Goal: Task Accomplishment & Management: Manage account settings

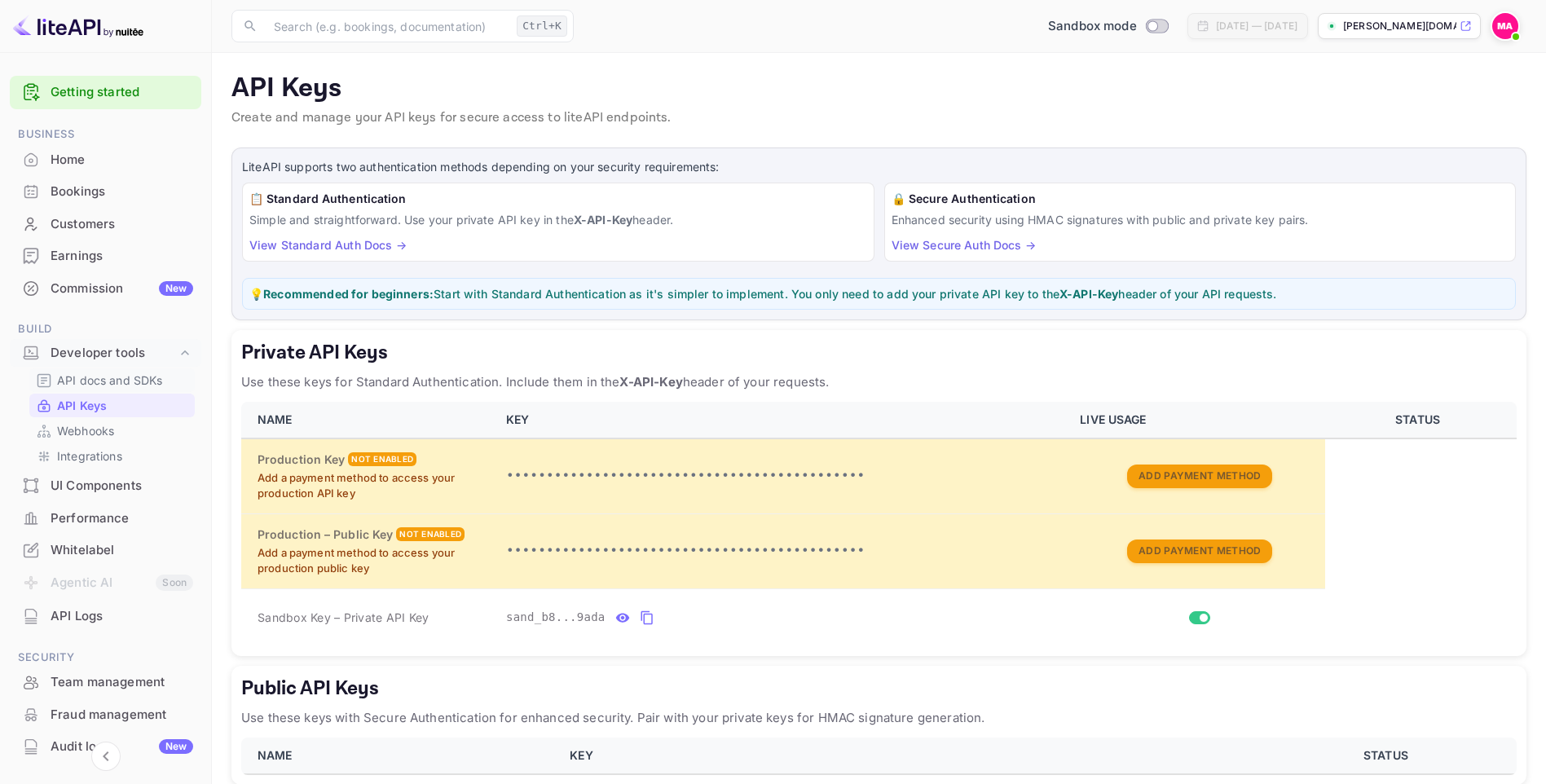
drag, startPoint x: 0, startPoint y: 0, endPoint x: 106, endPoint y: 374, distance: 388.7
click at [106, 374] on p "API docs and SDKs" at bounding box center [109, 380] width 106 height 17
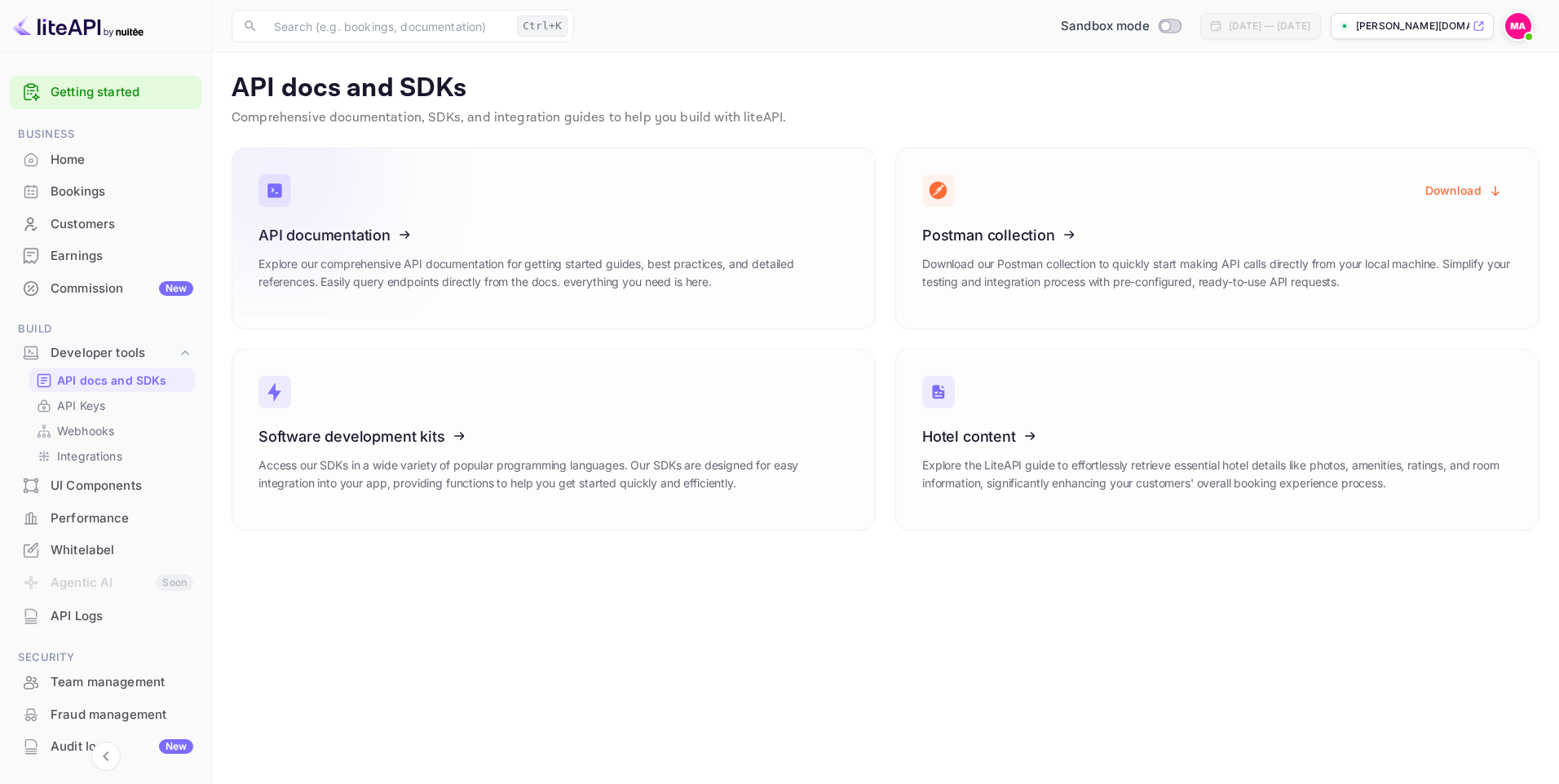
click at [345, 278] on icon at bounding box center [359, 232] width 253 height 168
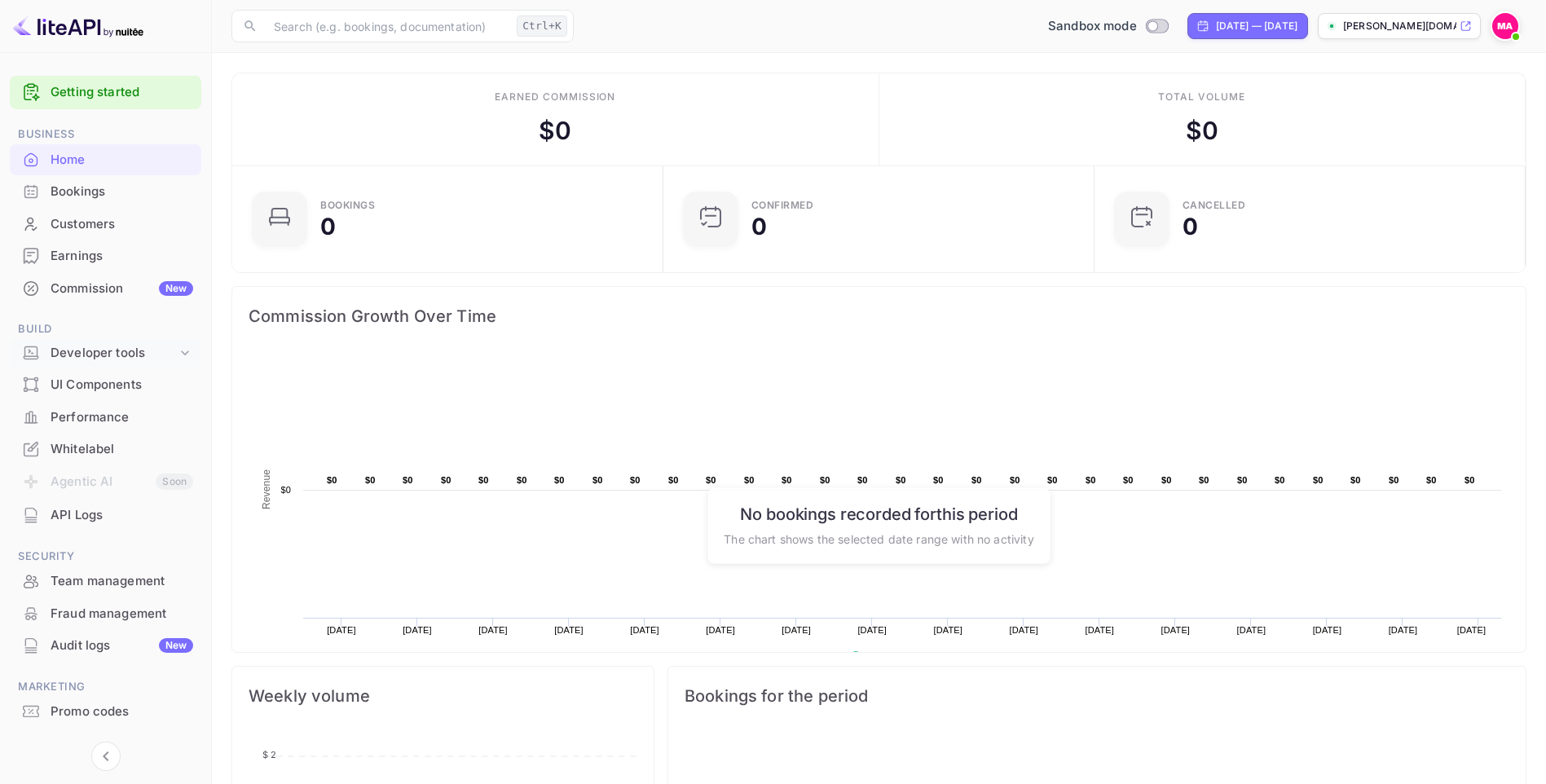
click at [109, 346] on div "Developer tools" at bounding box center [114, 353] width 127 height 19
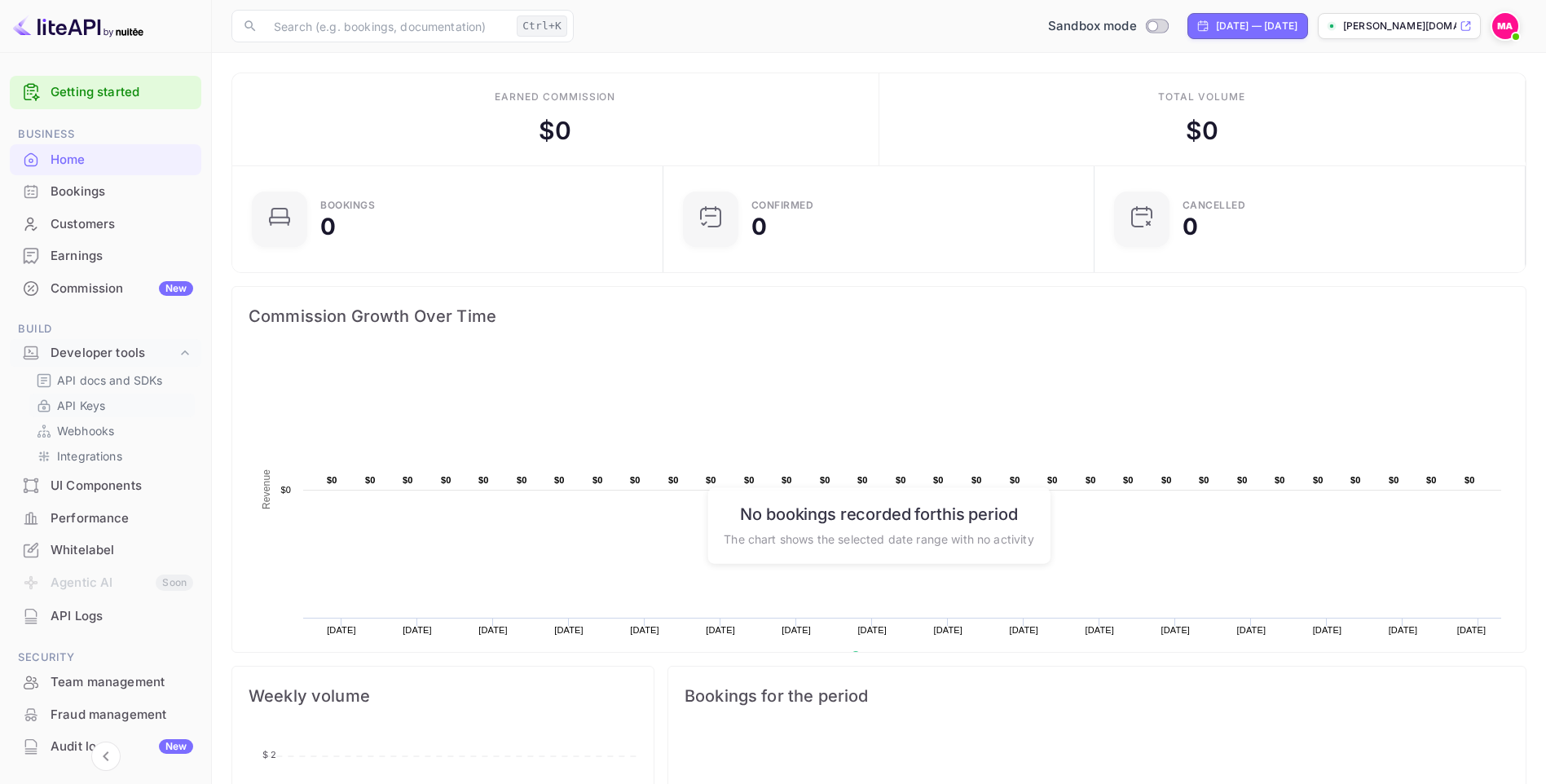
click at [125, 405] on link "API Keys" at bounding box center [111, 406] width 153 height 17
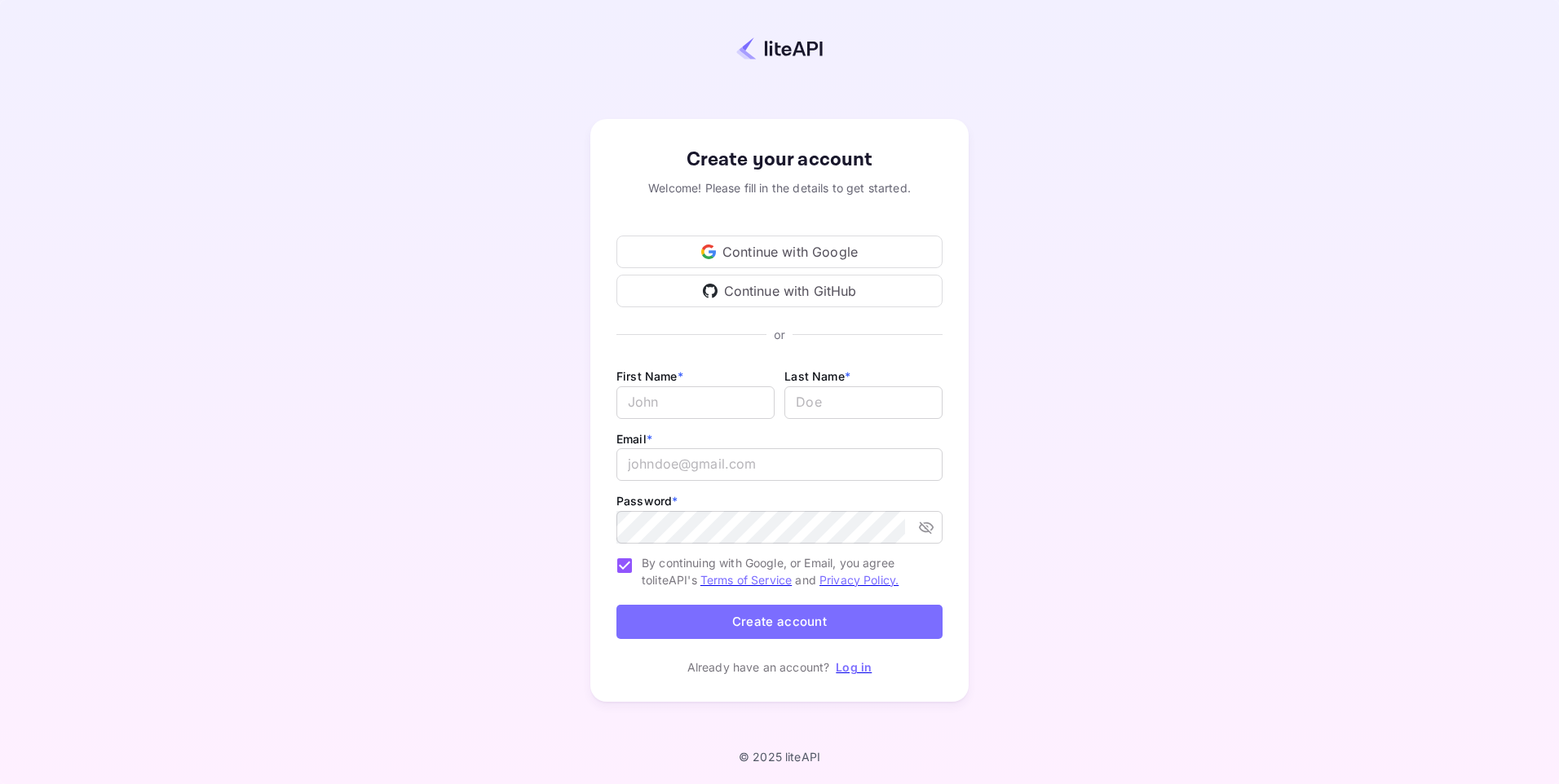
click at [834, 250] on div "Continue with Google" at bounding box center [780, 251] width 326 height 33
click at [764, 245] on div "Continue with Google" at bounding box center [780, 251] width 326 height 33
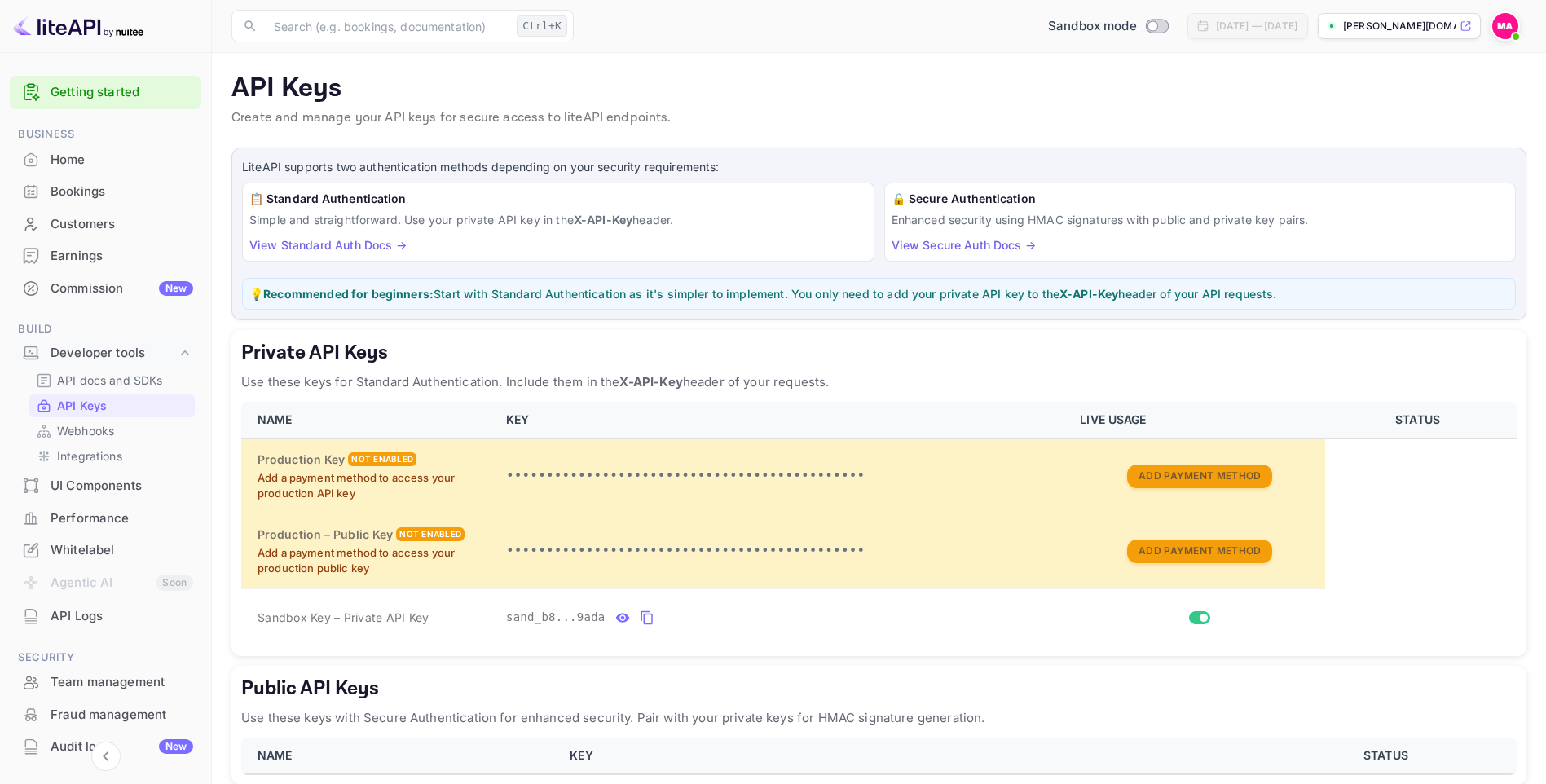
click at [1509, 33] on span at bounding box center [1515, 36] width 16 height 16
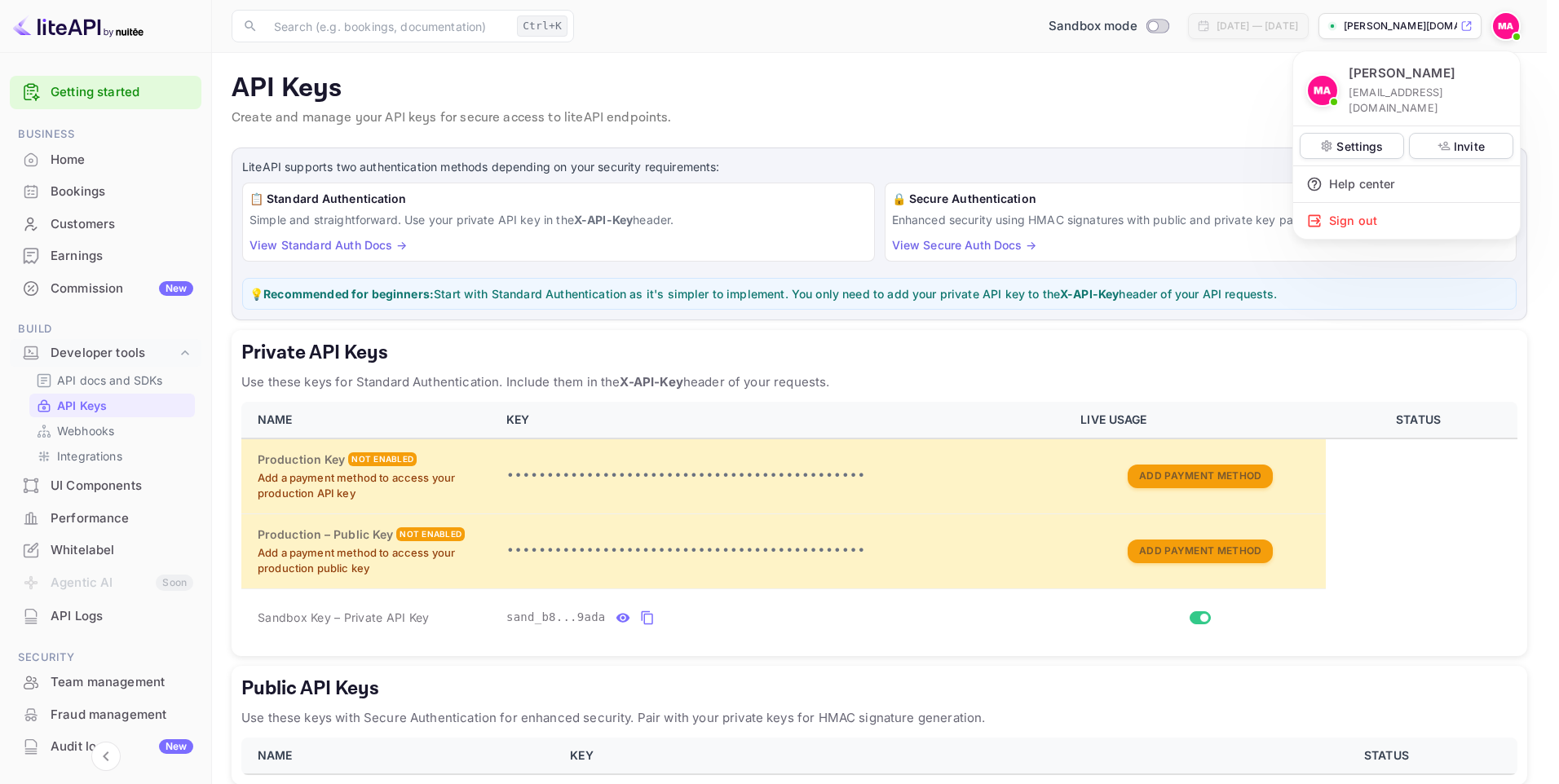
click at [1186, 484] on div at bounding box center [780, 392] width 1559 height 784
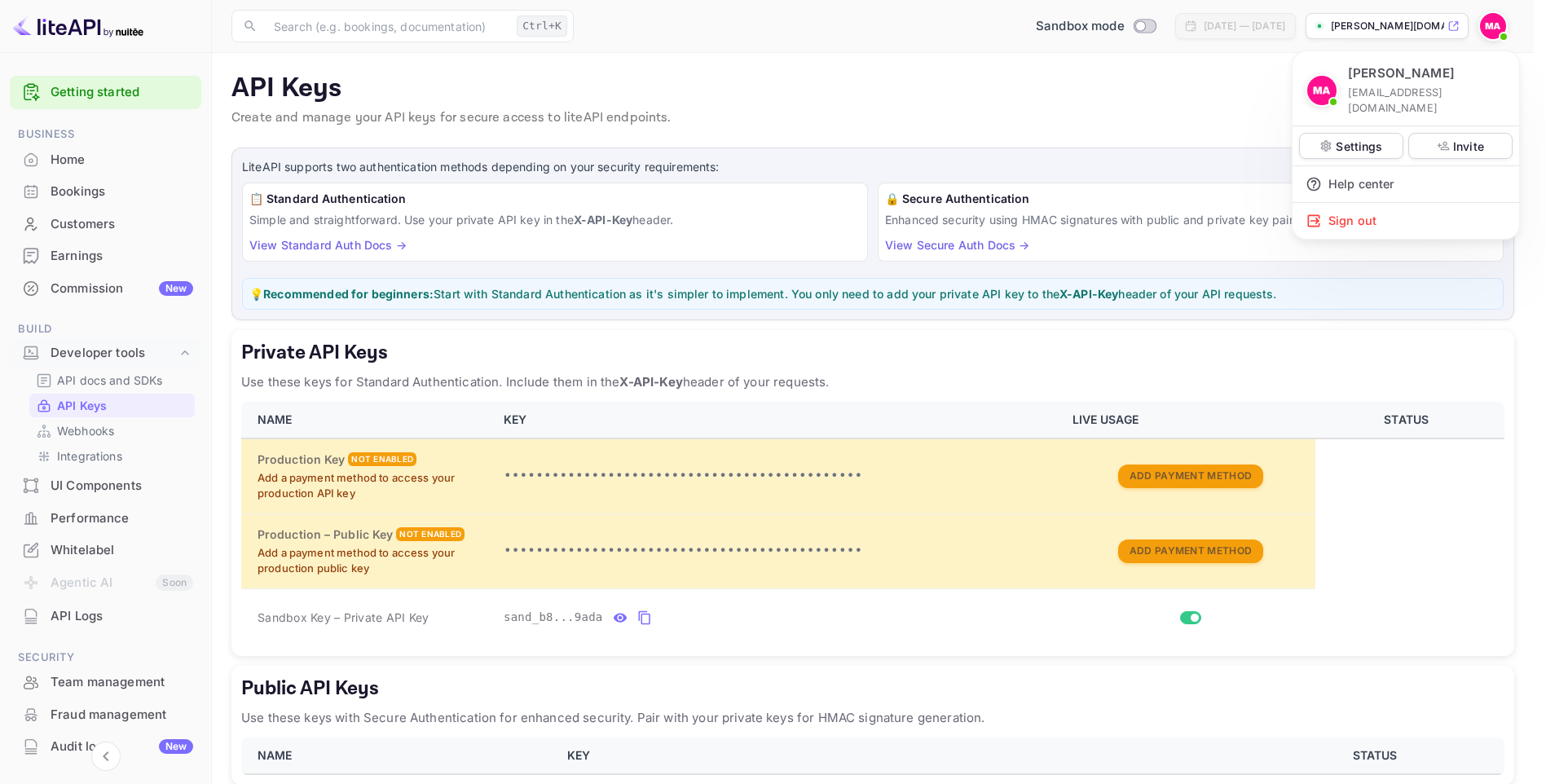
click at [1185, 484] on div at bounding box center [773, 392] width 1546 height 784
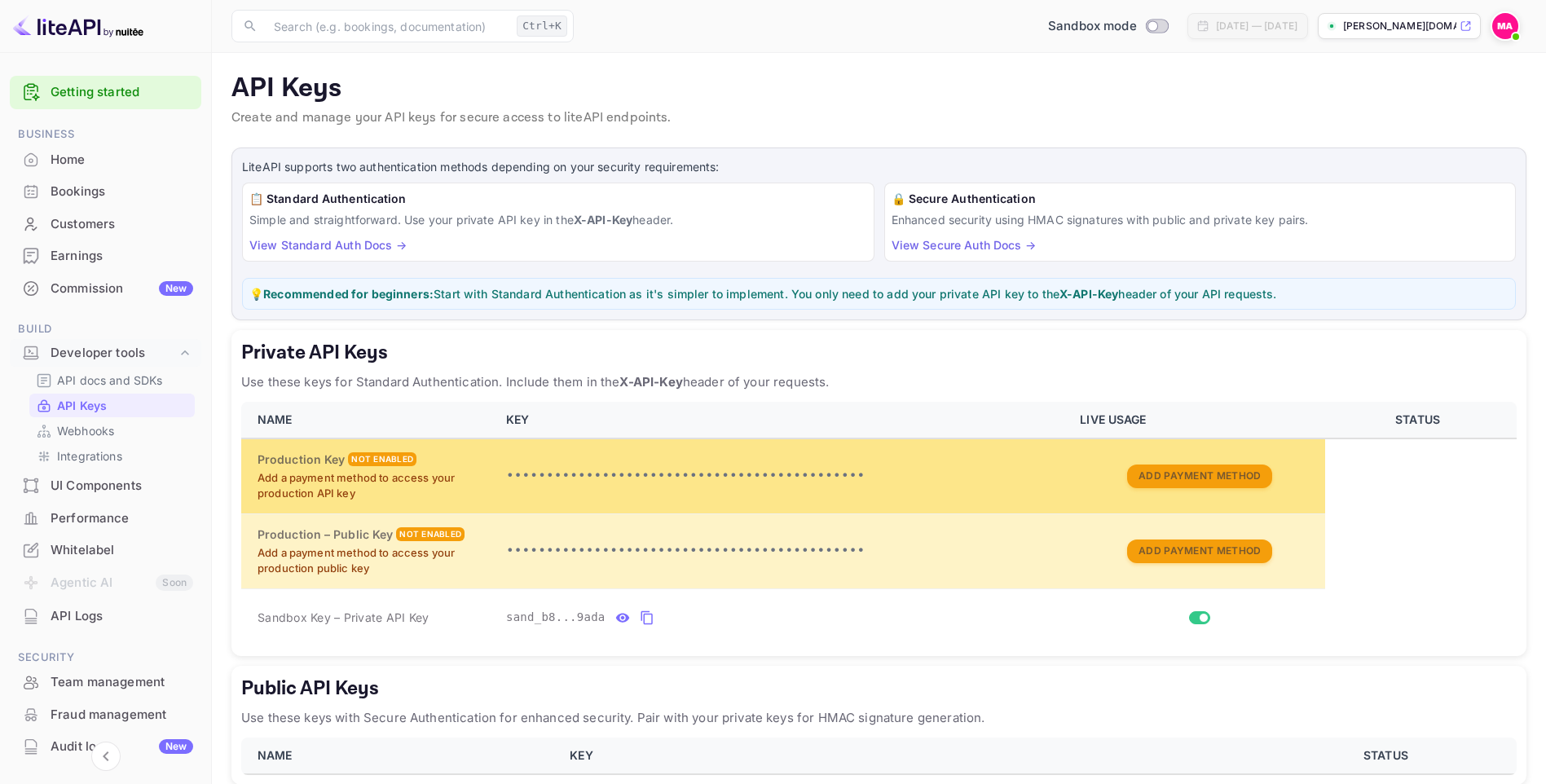
drag, startPoint x: 1185, startPoint y: 484, endPoint x: 1181, endPoint y: 462, distance: 22.4
click at [1181, 462] on td "Add Payment Method" at bounding box center [1198, 476] width 255 height 75
click at [1171, 467] on button "Add Payment Method" at bounding box center [1199, 476] width 145 height 24
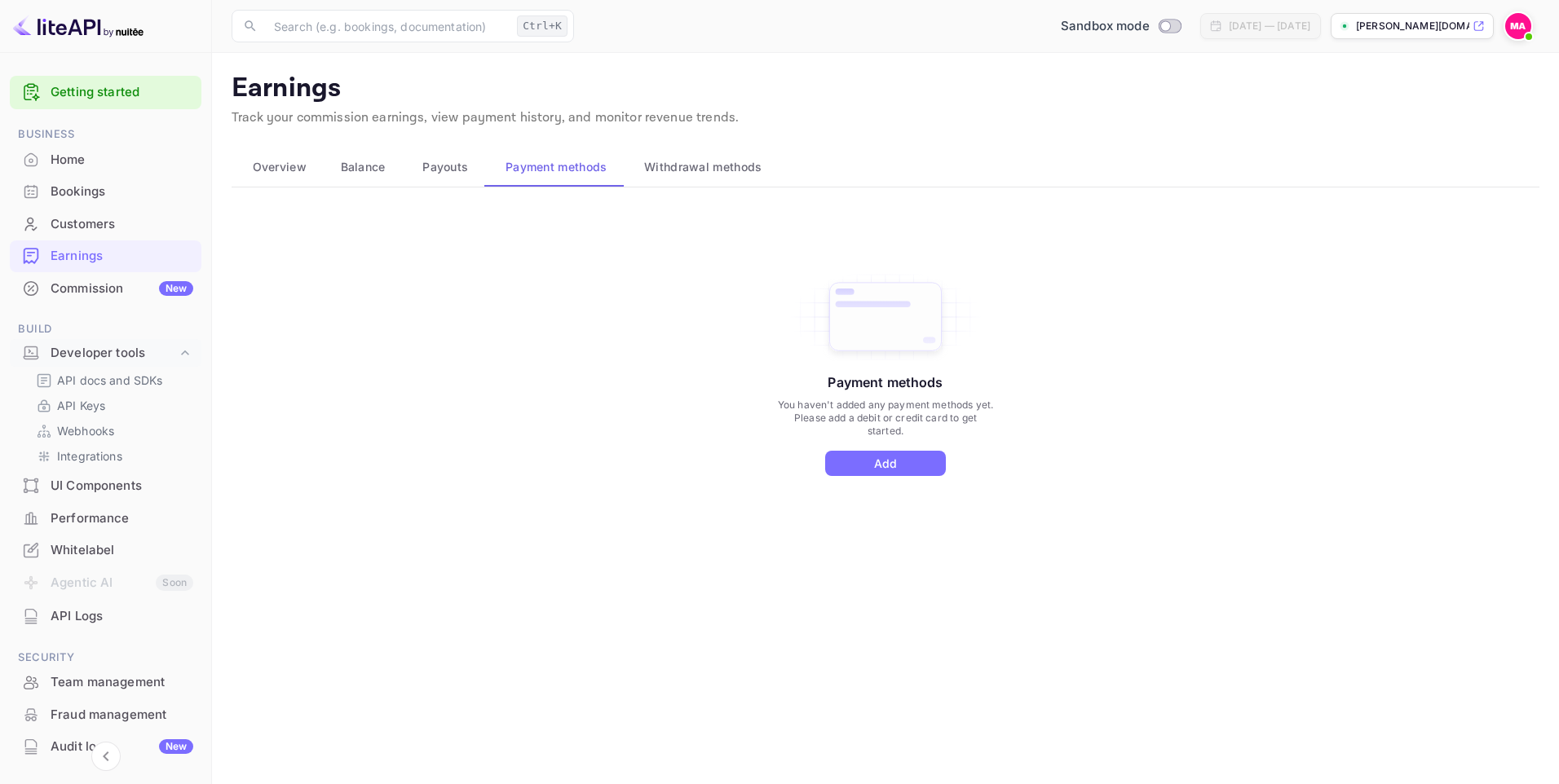
click at [286, 159] on span "Overview" at bounding box center [279, 167] width 54 height 19
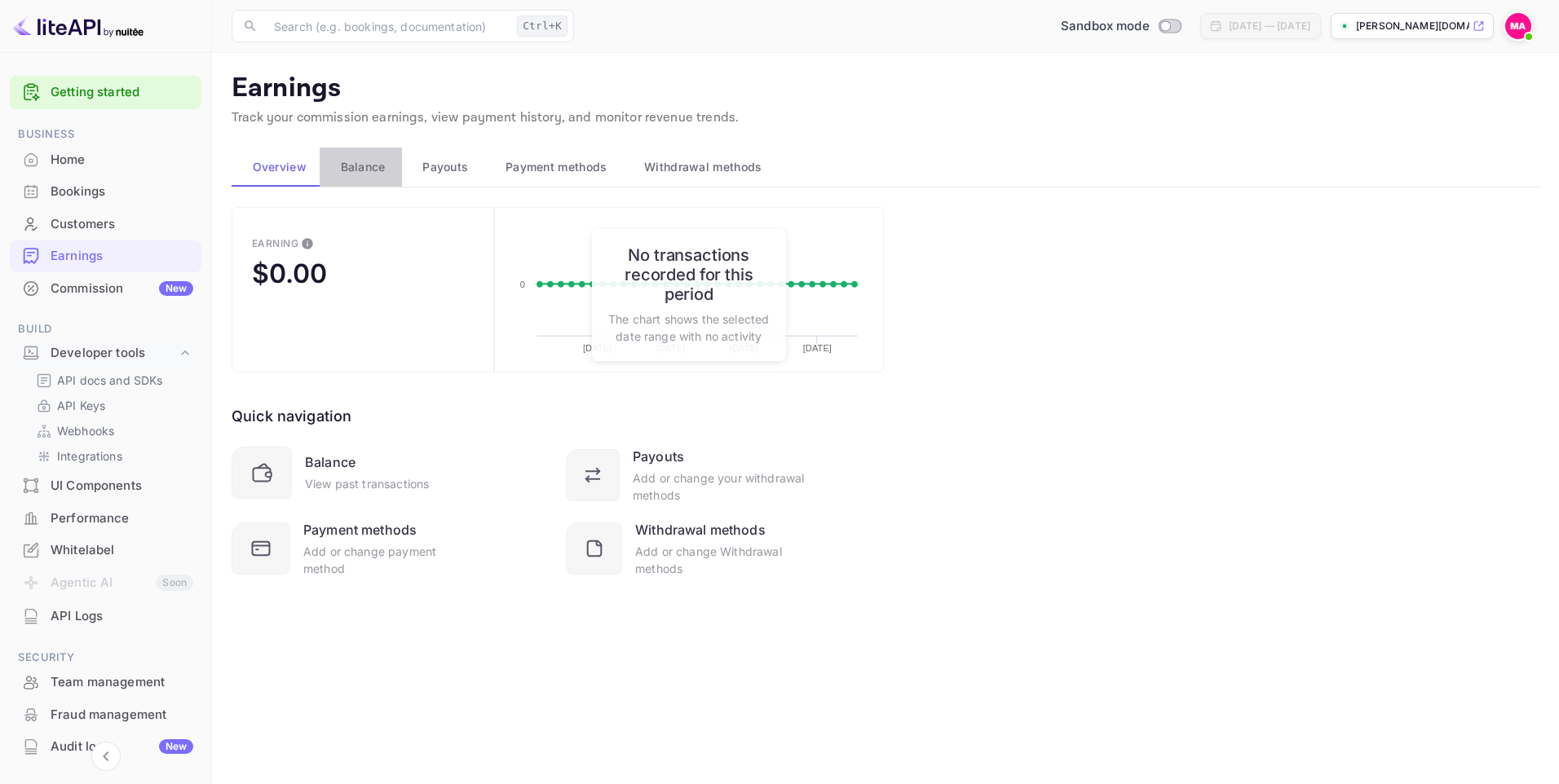
click at [362, 171] on span "Balance" at bounding box center [363, 167] width 45 height 19
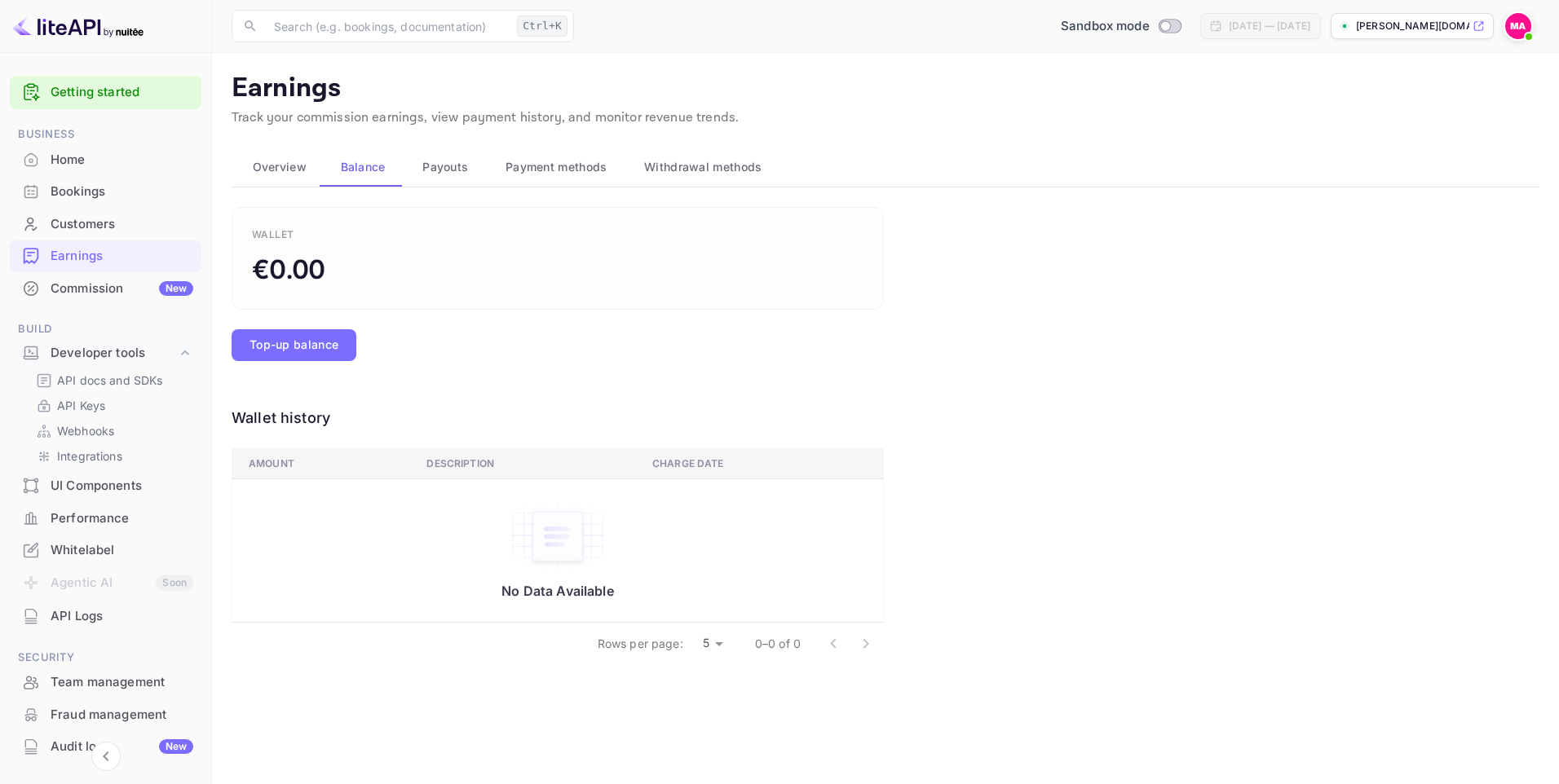
click at [442, 172] on span "Payouts" at bounding box center [445, 167] width 46 height 19
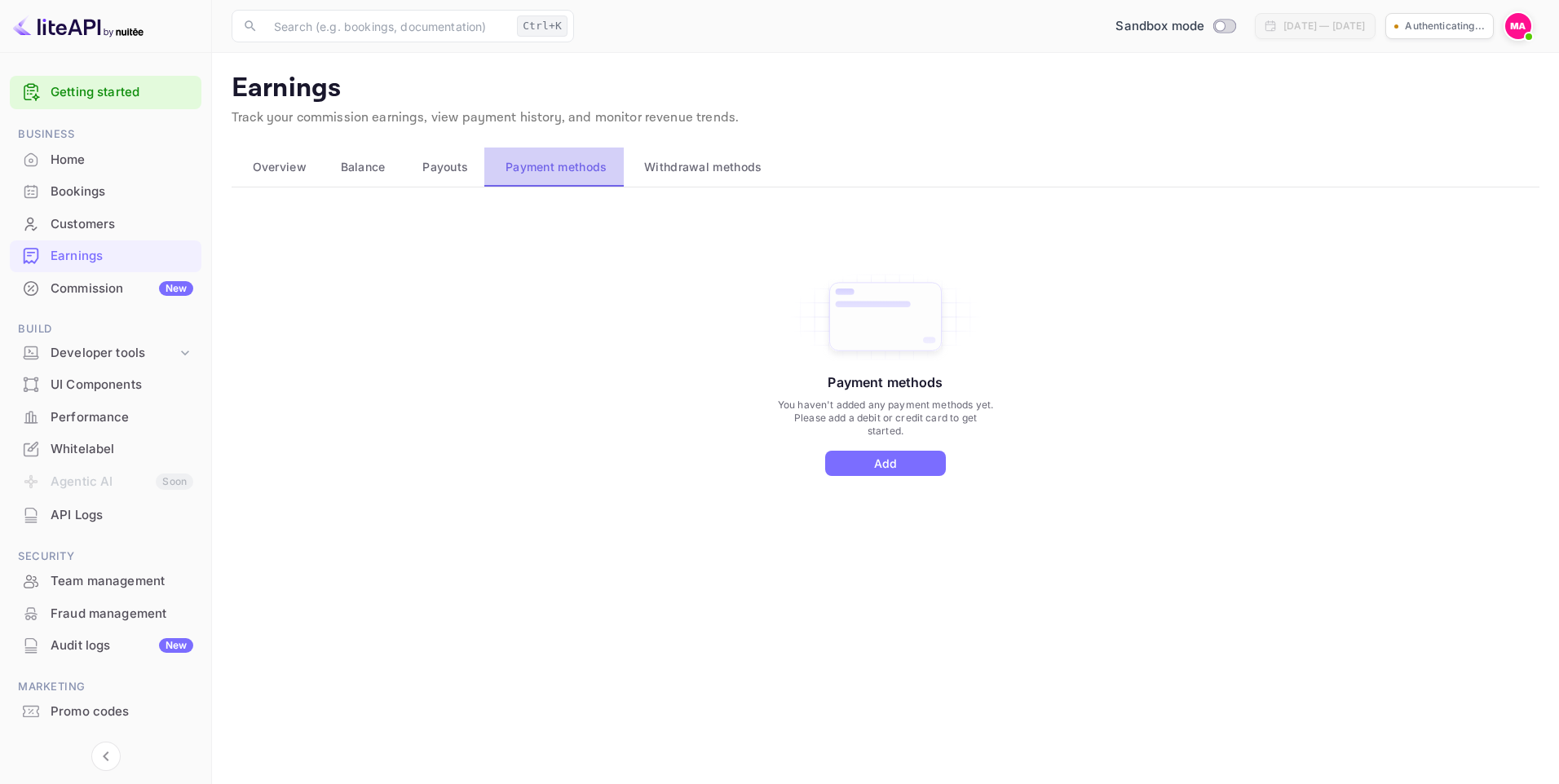
click at [541, 169] on span "Payment methods" at bounding box center [556, 167] width 102 height 19
click at [697, 161] on span "Withdrawal methods" at bounding box center [703, 167] width 117 height 19
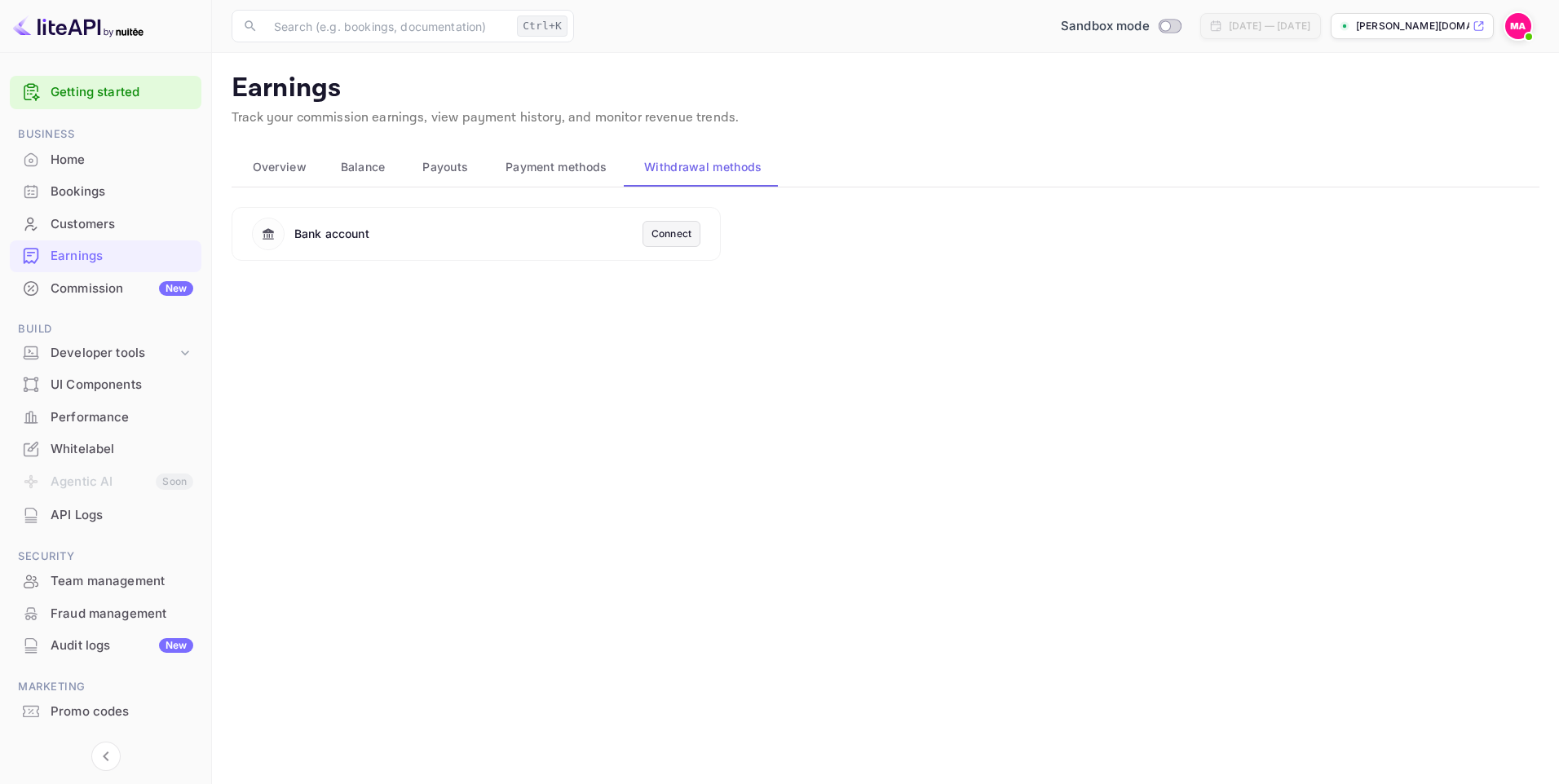
click at [527, 165] on span "Payment methods" at bounding box center [556, 167] width 102 height 19
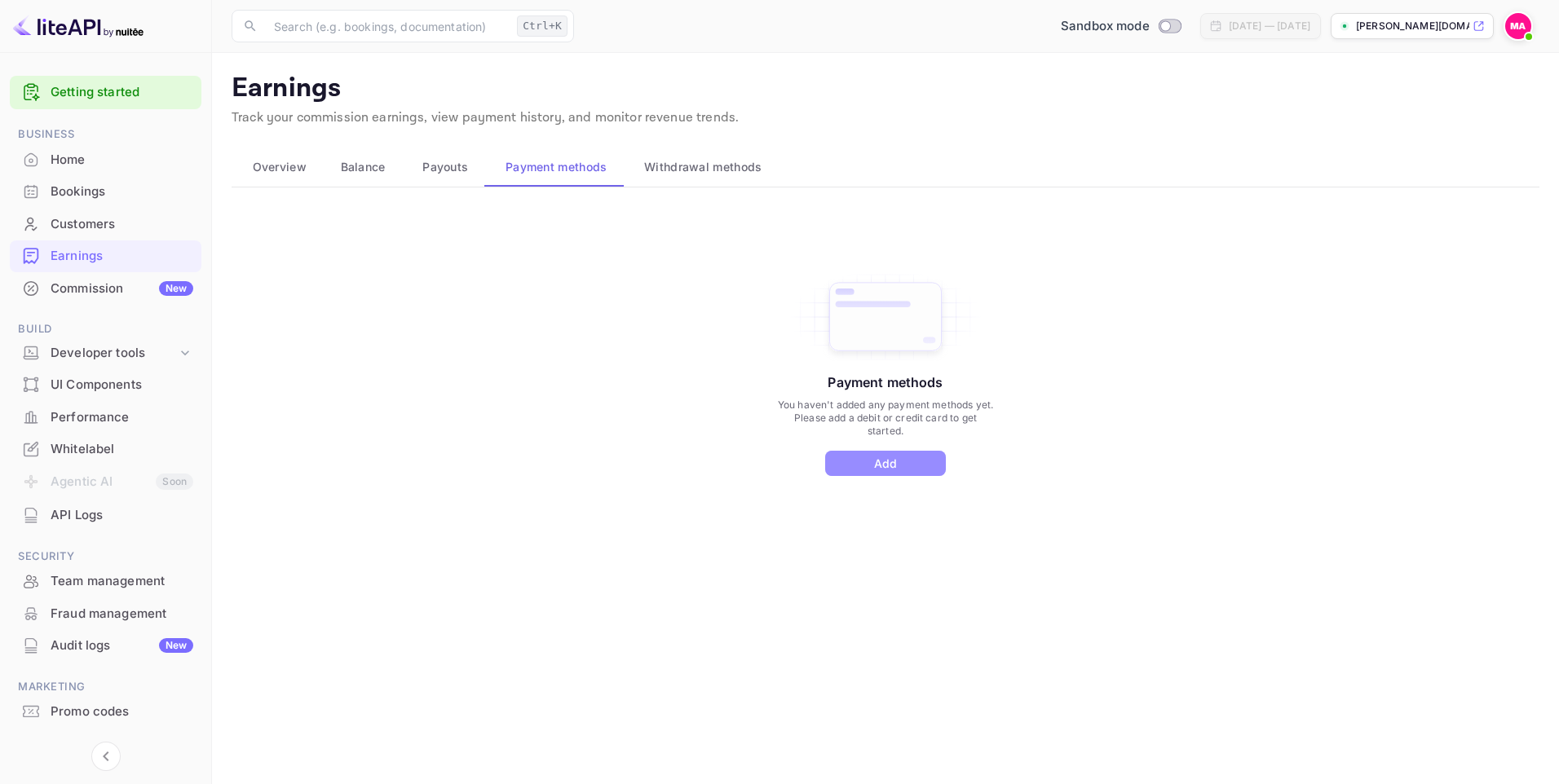
click at [894, 467] on button "Add" at bounding box center [885, 463] width 121 height 25
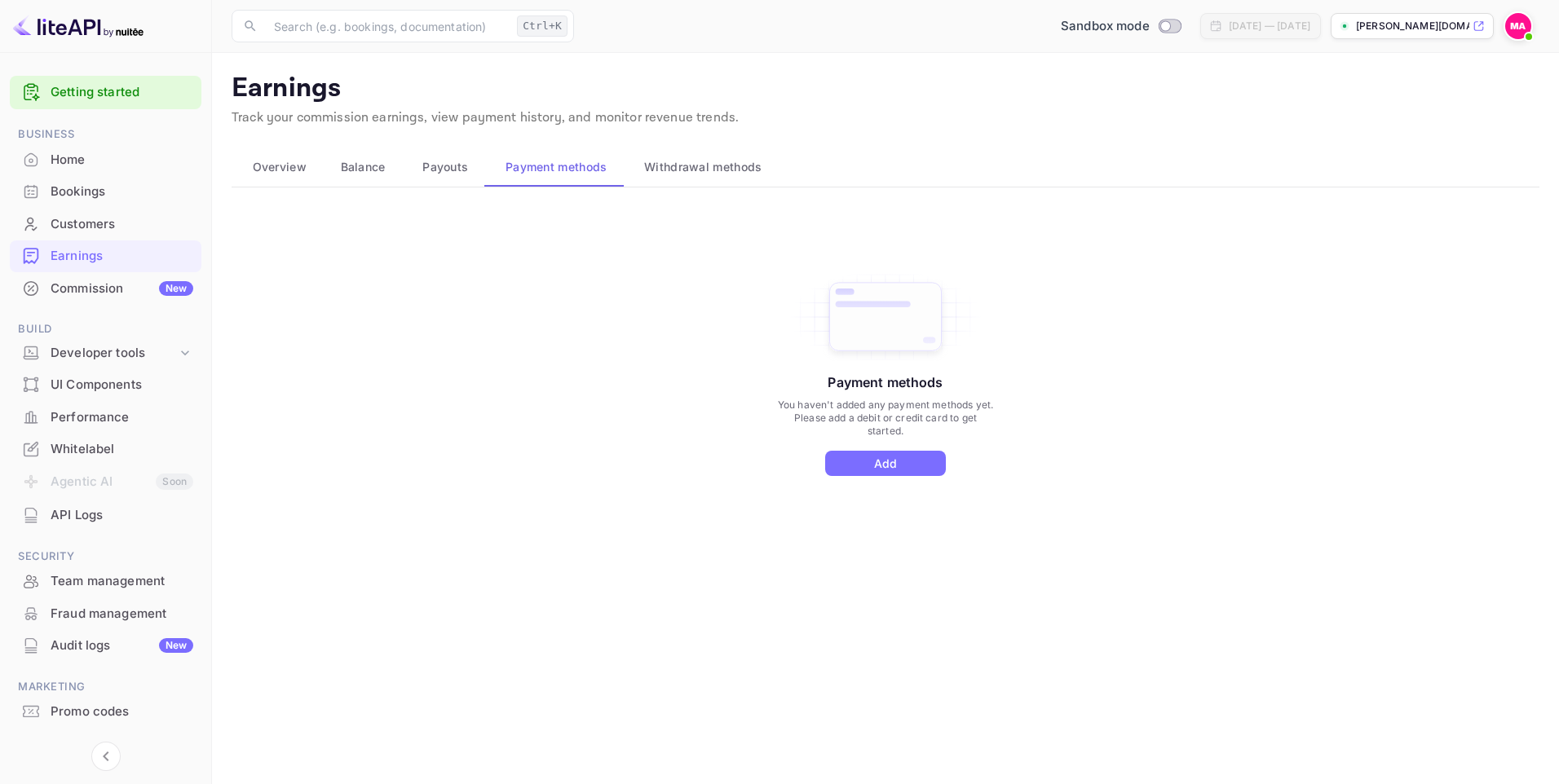
click at [901, 461] on button "Add" at bounding box center [885, 463] width 121 height 25
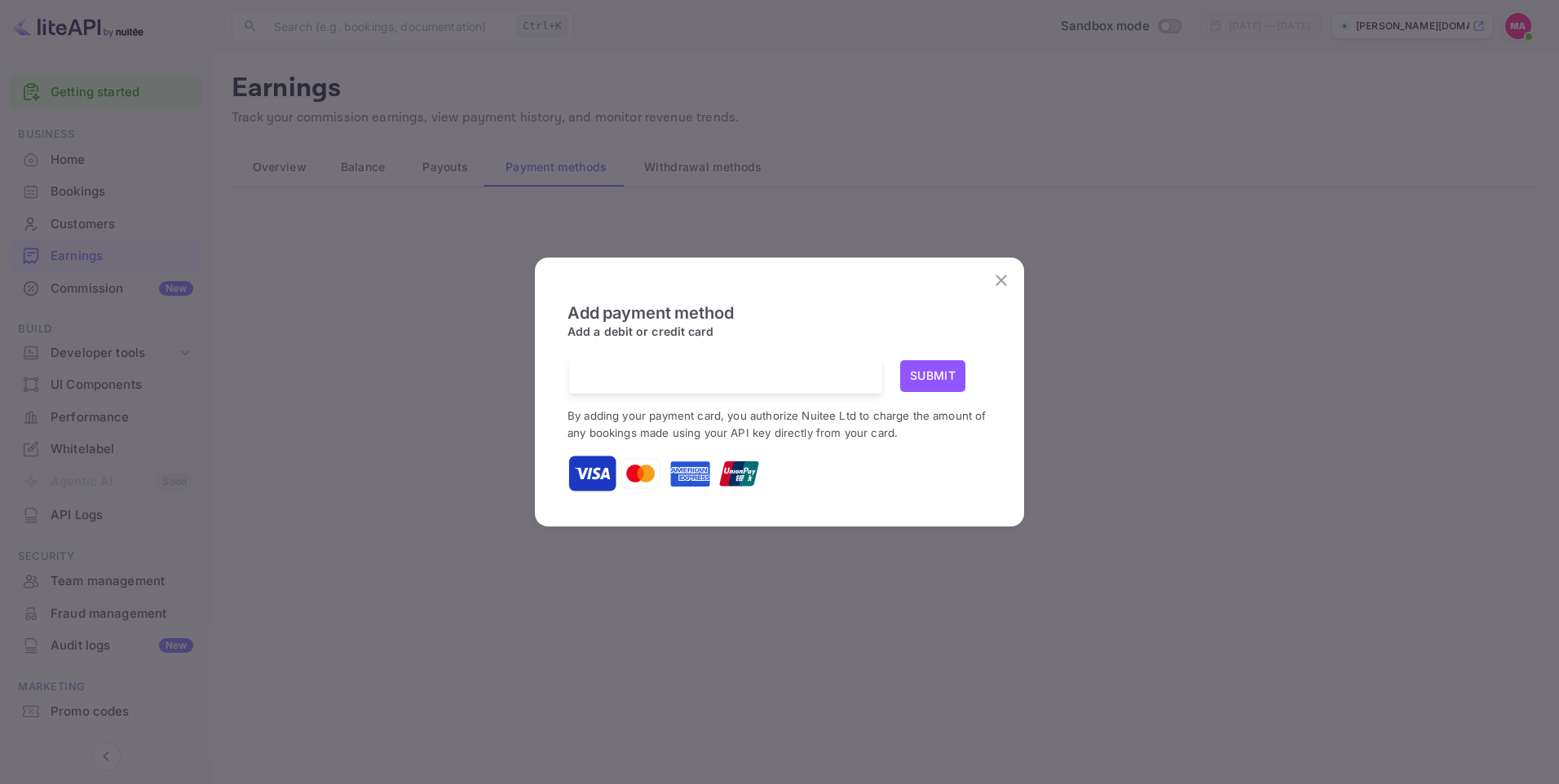
click at [856, 398] on div "Submit By adding your payment card, you authorize Nuitee Ltd to charge the amou…" at bounding box center [780, 427] width 424 height 134
click at [944, 365] on button "Submit" at bounding box center [932, 375] width 65 height 32
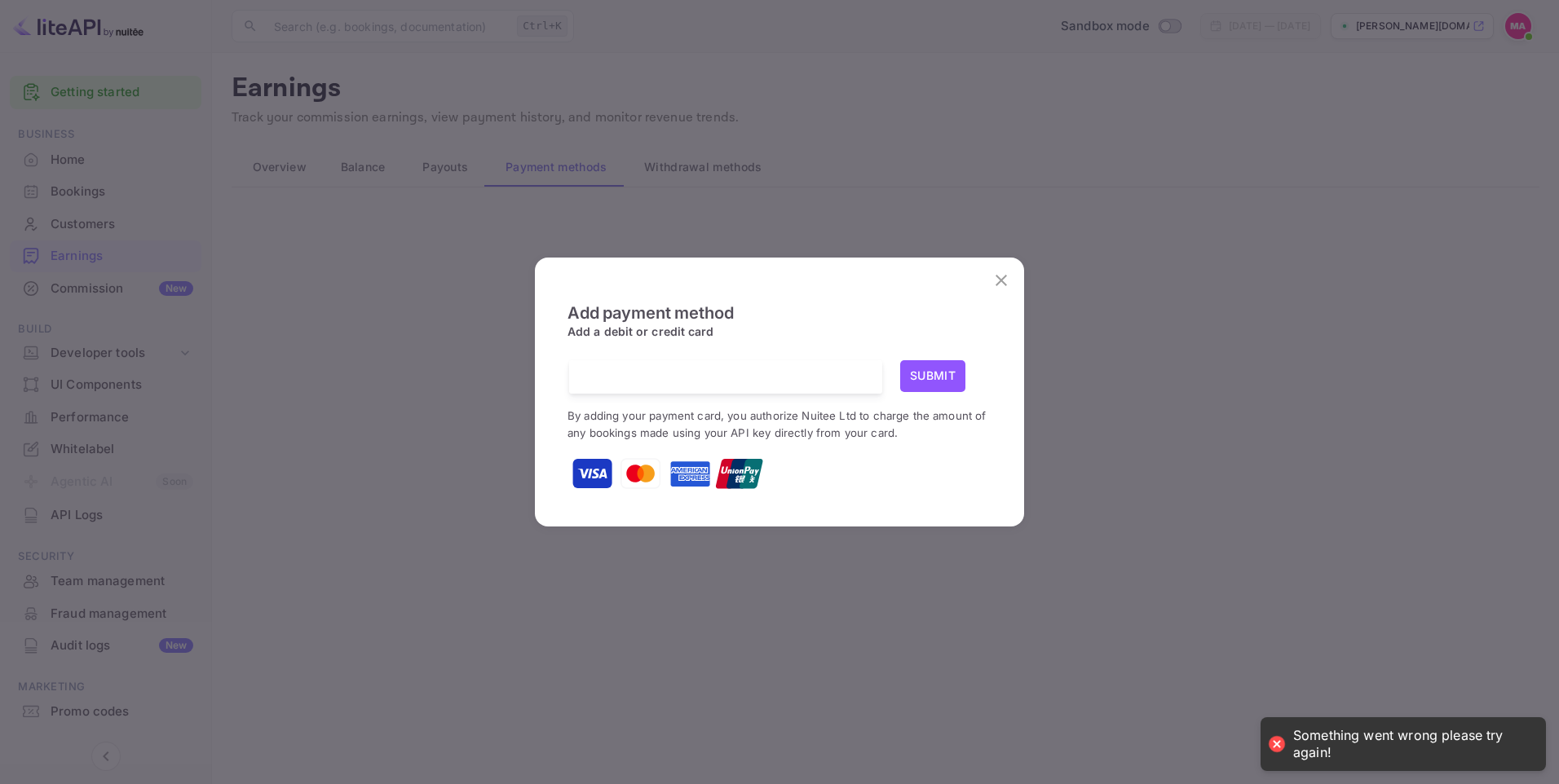
click at [1386, 748] on div "Something went wrong please try again!" at bounding box center [1411, 744] width 236 height 35
click at [997, 274] on icon "close" at bounding box center [1001, 280] width 19 height 19
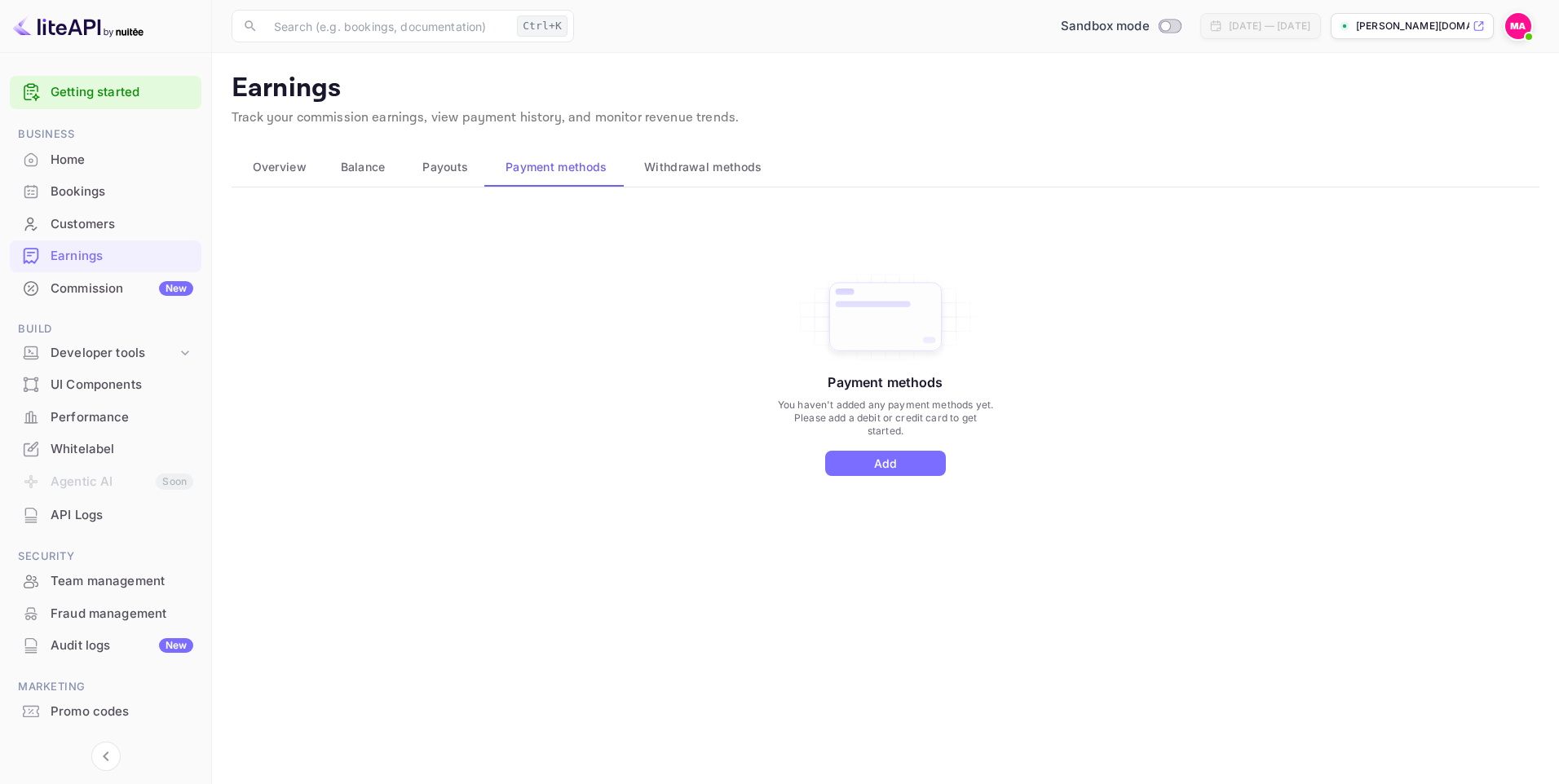
click at [362, 176] on span "Balance" at bounding box center [363, 167] width 45 height 19
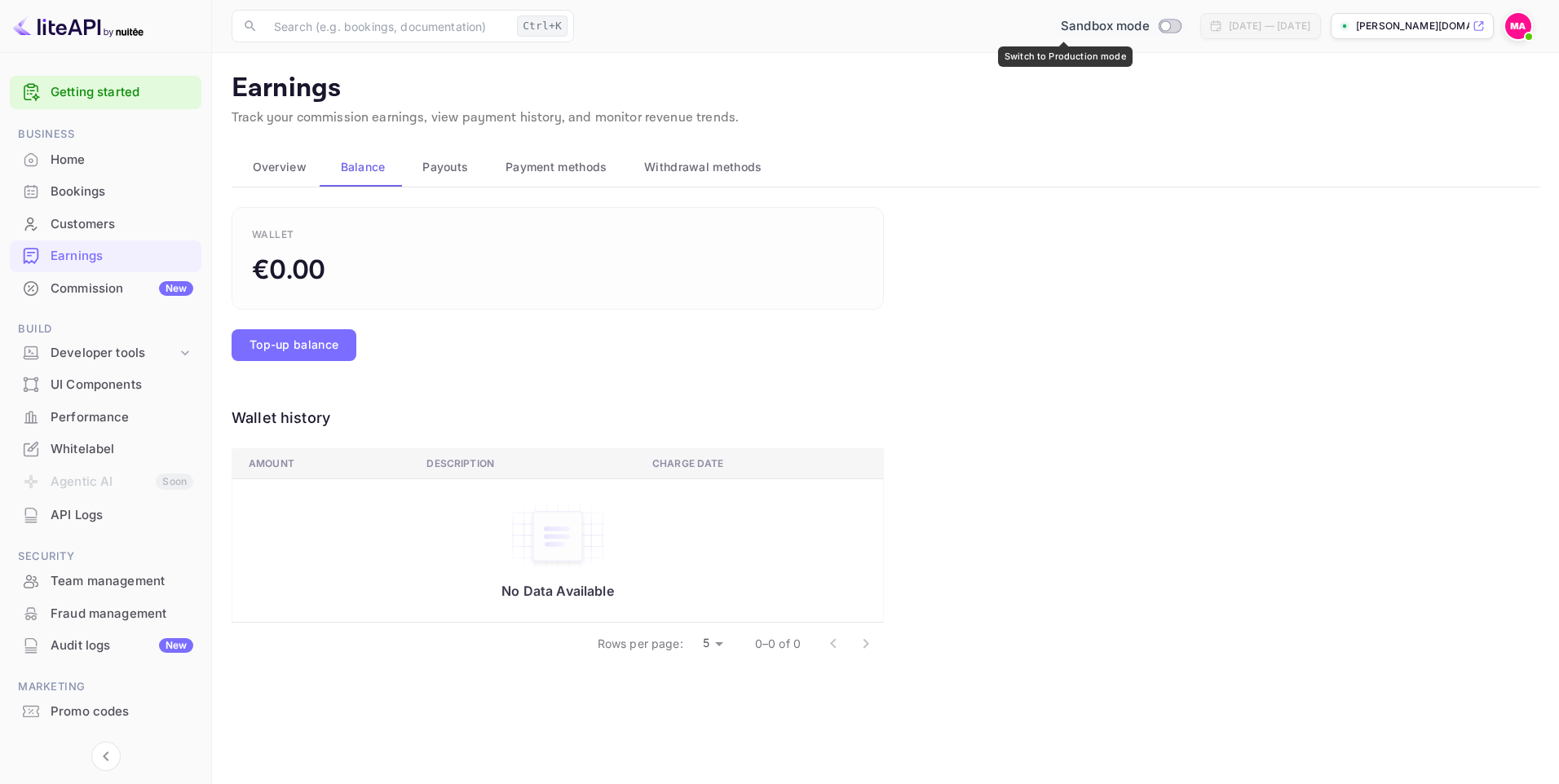
click at [1148, 23] on input "Switch to Production mode" at bounding box center [1164, 25] width 33 height 11
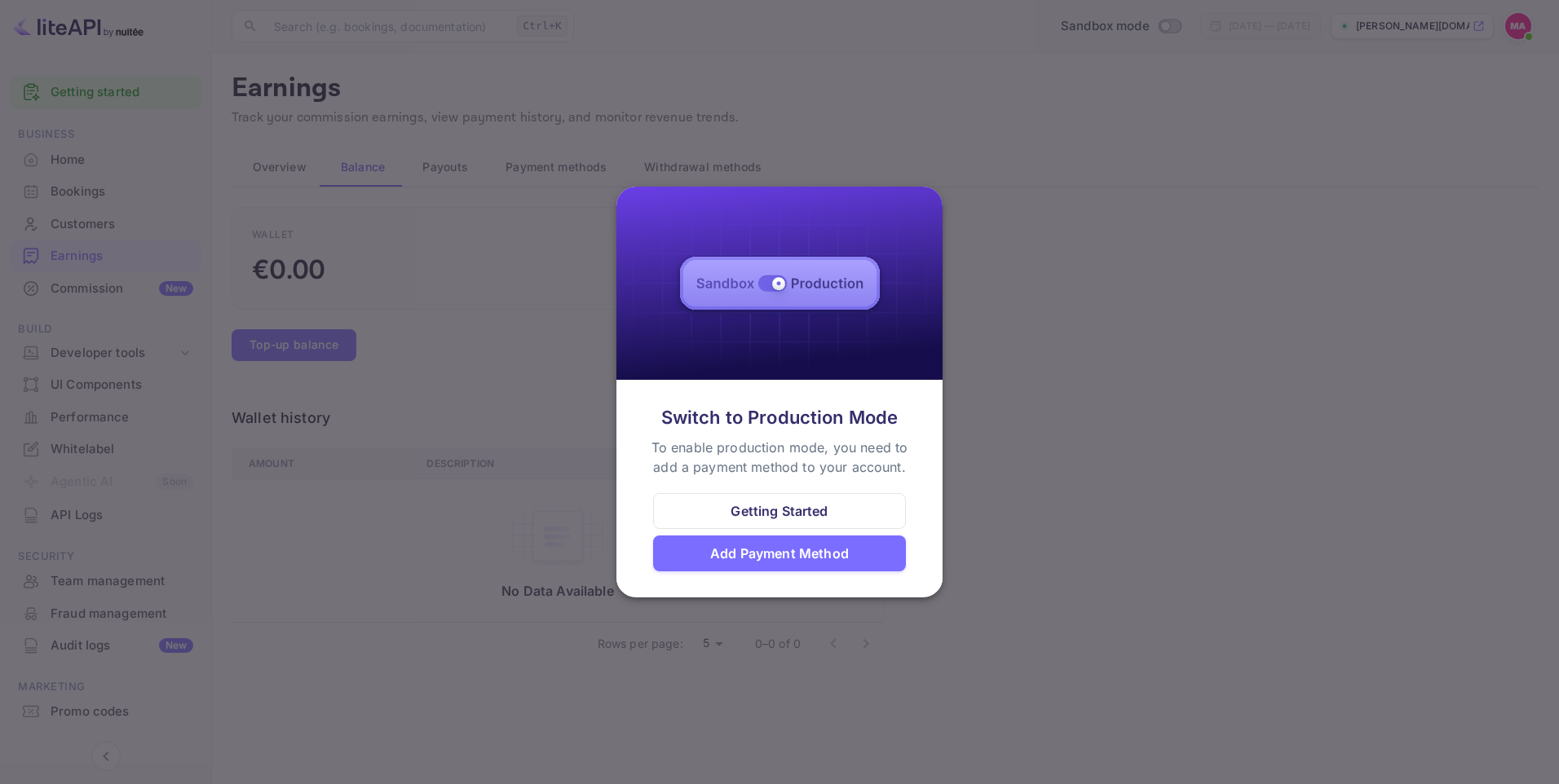
click at [834, 560] on div "Add Payment Method" at bounding box center [780, 553] width 138 height 19
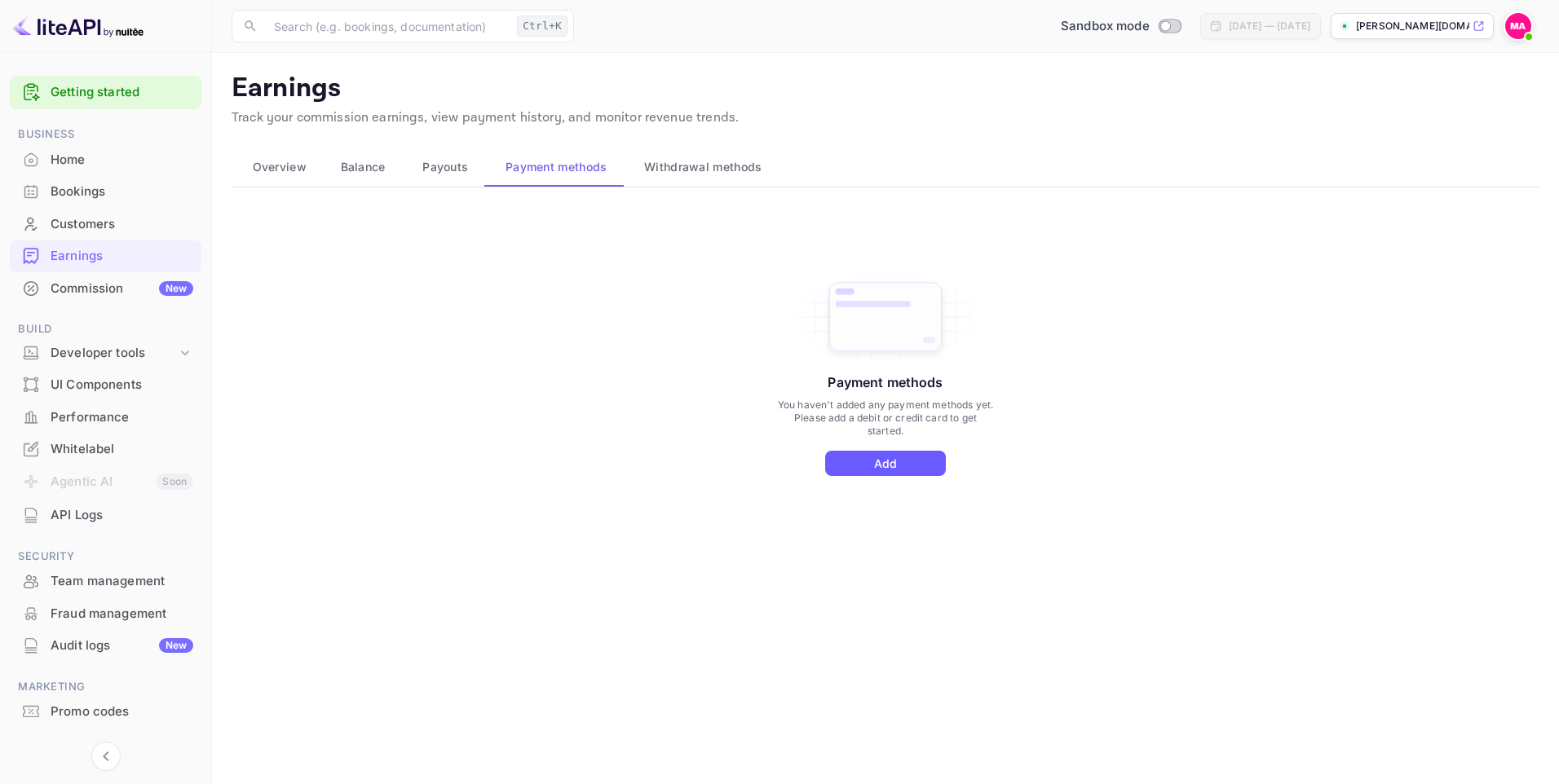
click at [880, 452] on button "Add" at bounding box center [885, 463] width 121 height 25
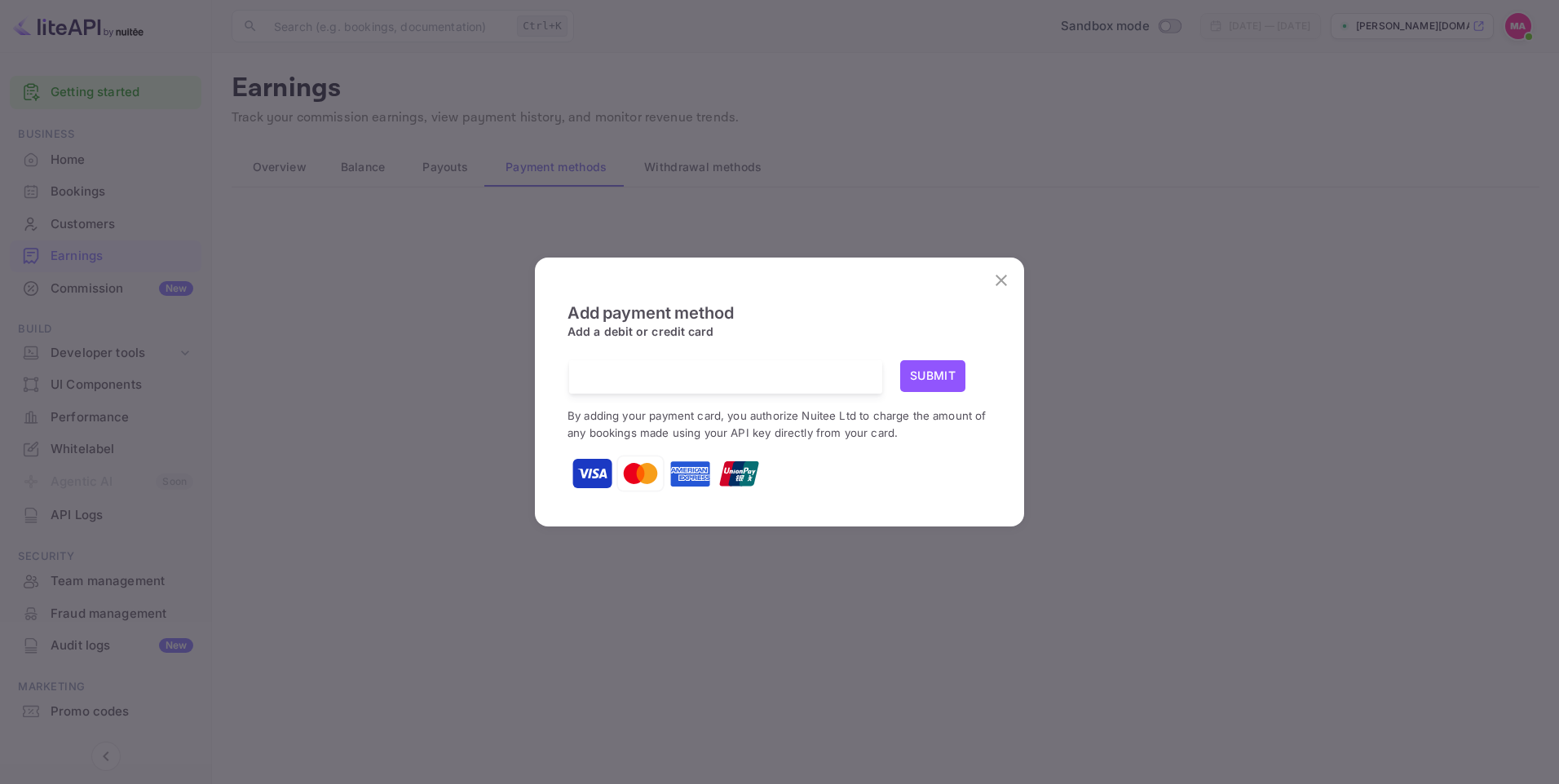
click at [939, 376] on button "Submit" at bounding box center [932, 375] width 65 height 32
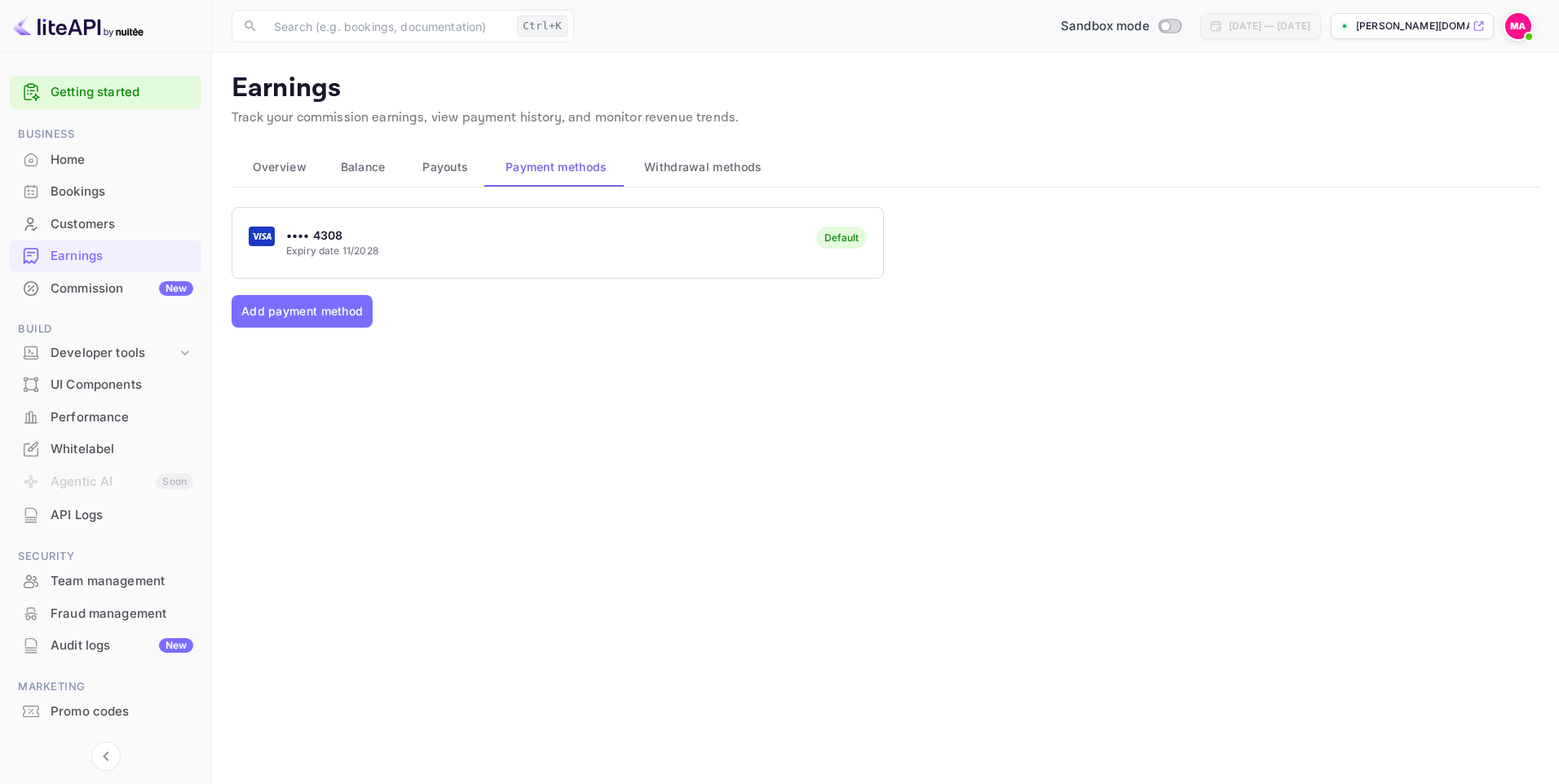
click at [1148, 22] on input "Switch to Production mode" at bounding box center [1164, 25] width 33 height 11
checkbox input "false"
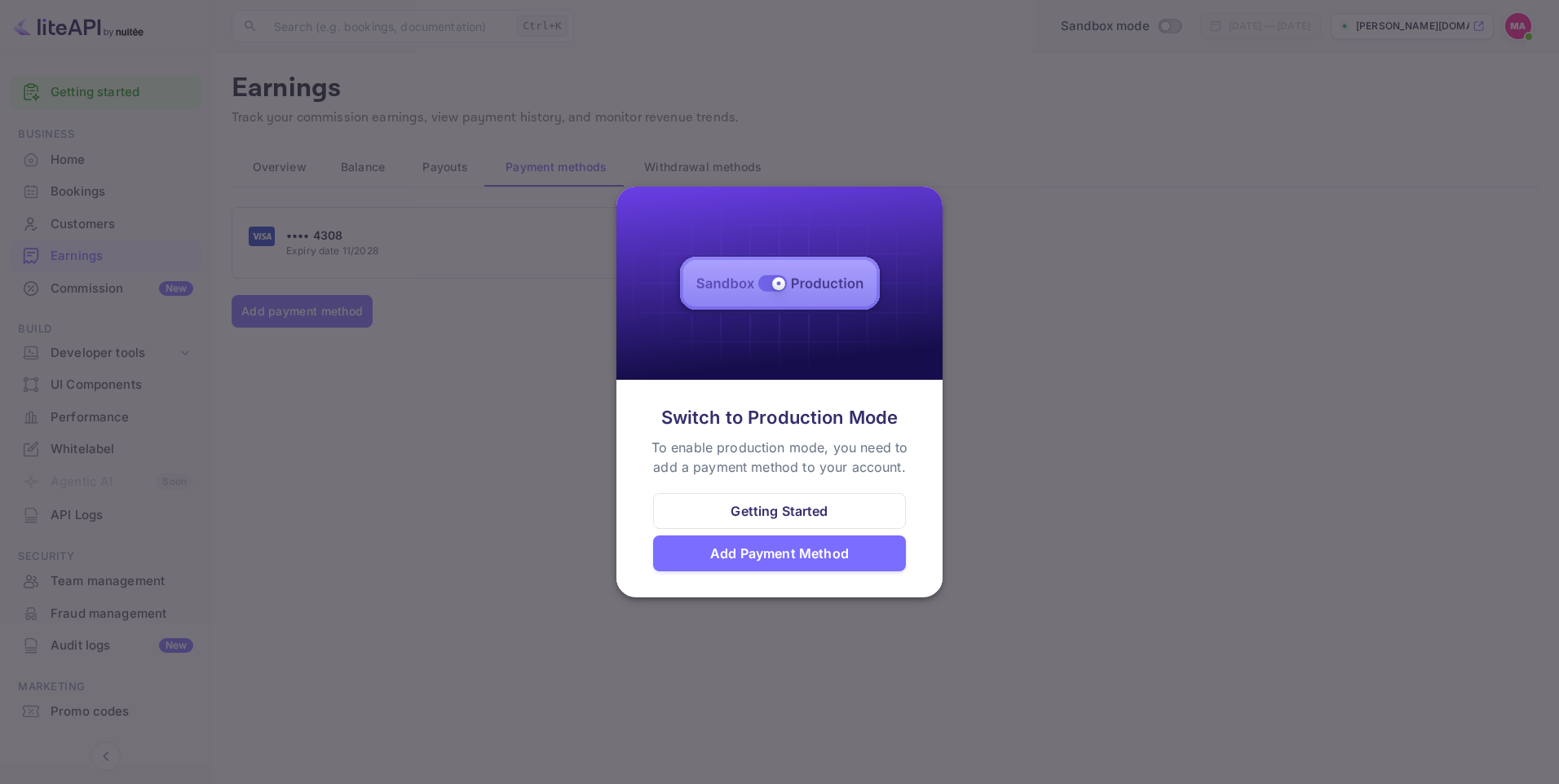
click at [843, 560] on div "Add Payment Method" at bounding box center [780, 553] width 138 height 19
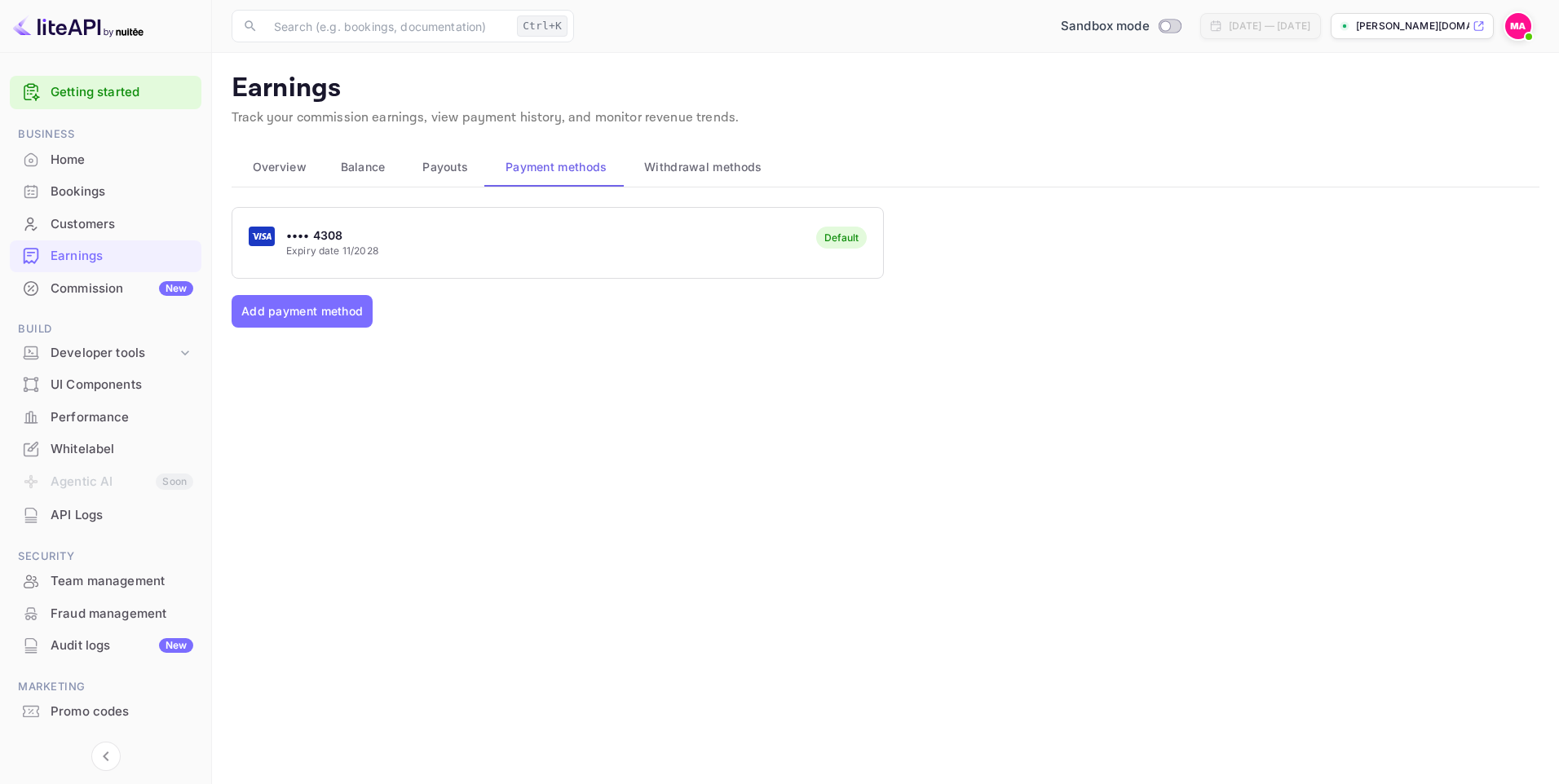
click at [283, 177] on button "Overview" at bounding box center [276, 167] width 88 height 39
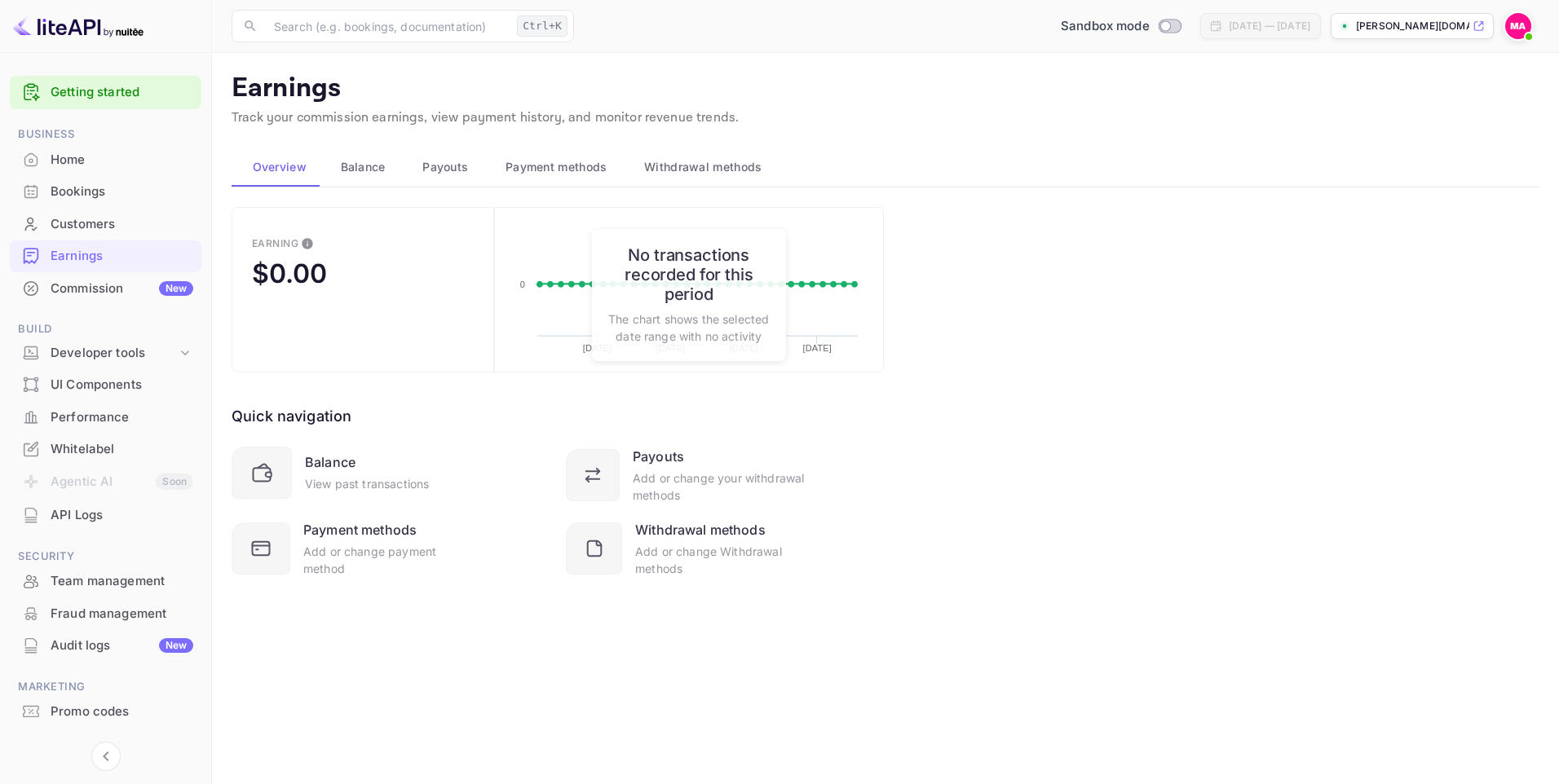
click at [368, 172] on span "Balance" at bounding box center [363, 167] width 45 height 19
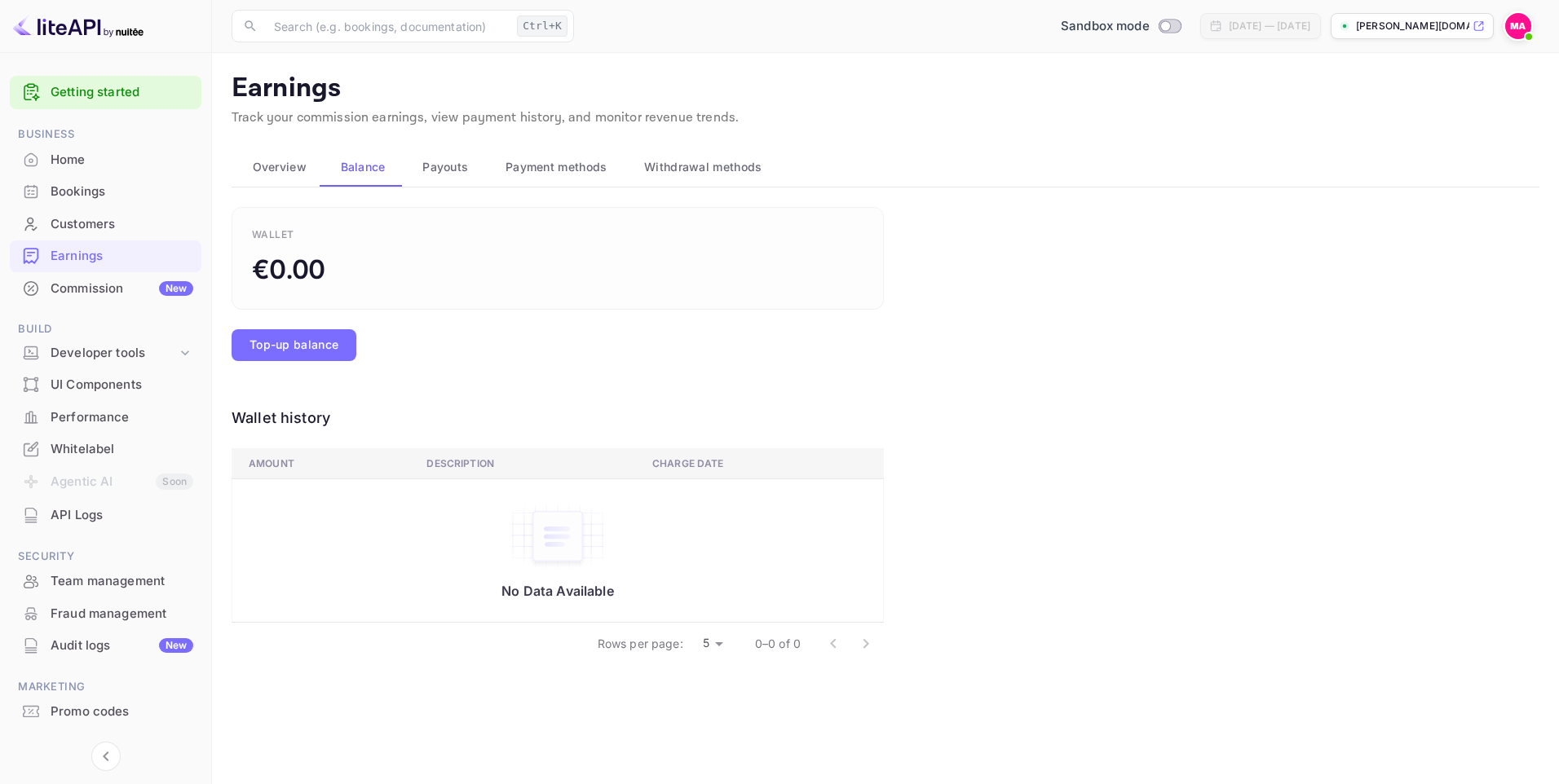
click at [458, 165] on span "Payouts" at bounding box center [445, 167] width 46 height 19
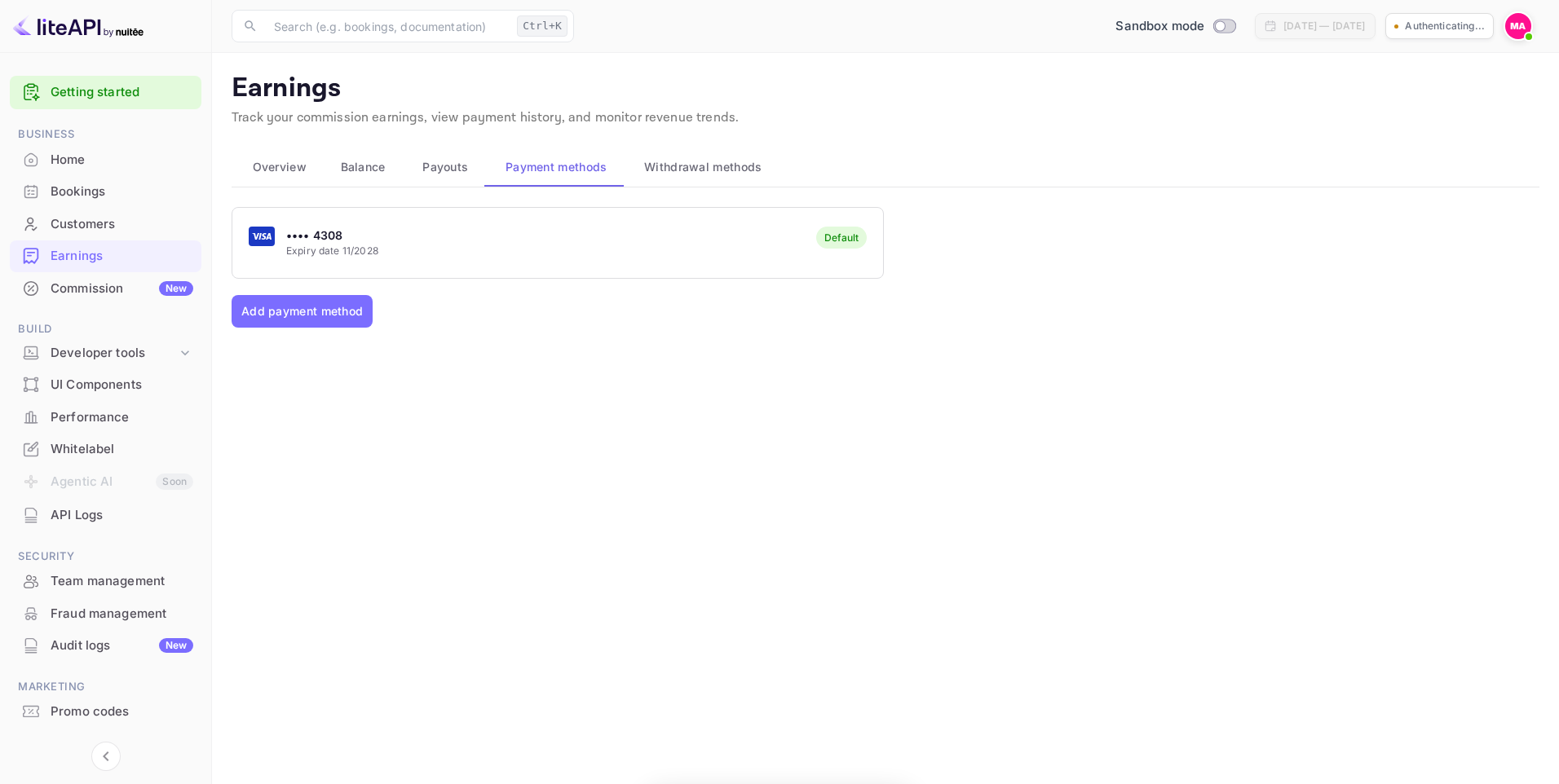
click at [564, 165] on span "Payment methods" at bounding box center [556, 167] width 102 height 19
click at [751, 162] on span "Withdrawal methods" at bounding box center [703, 167] width 117 height 19
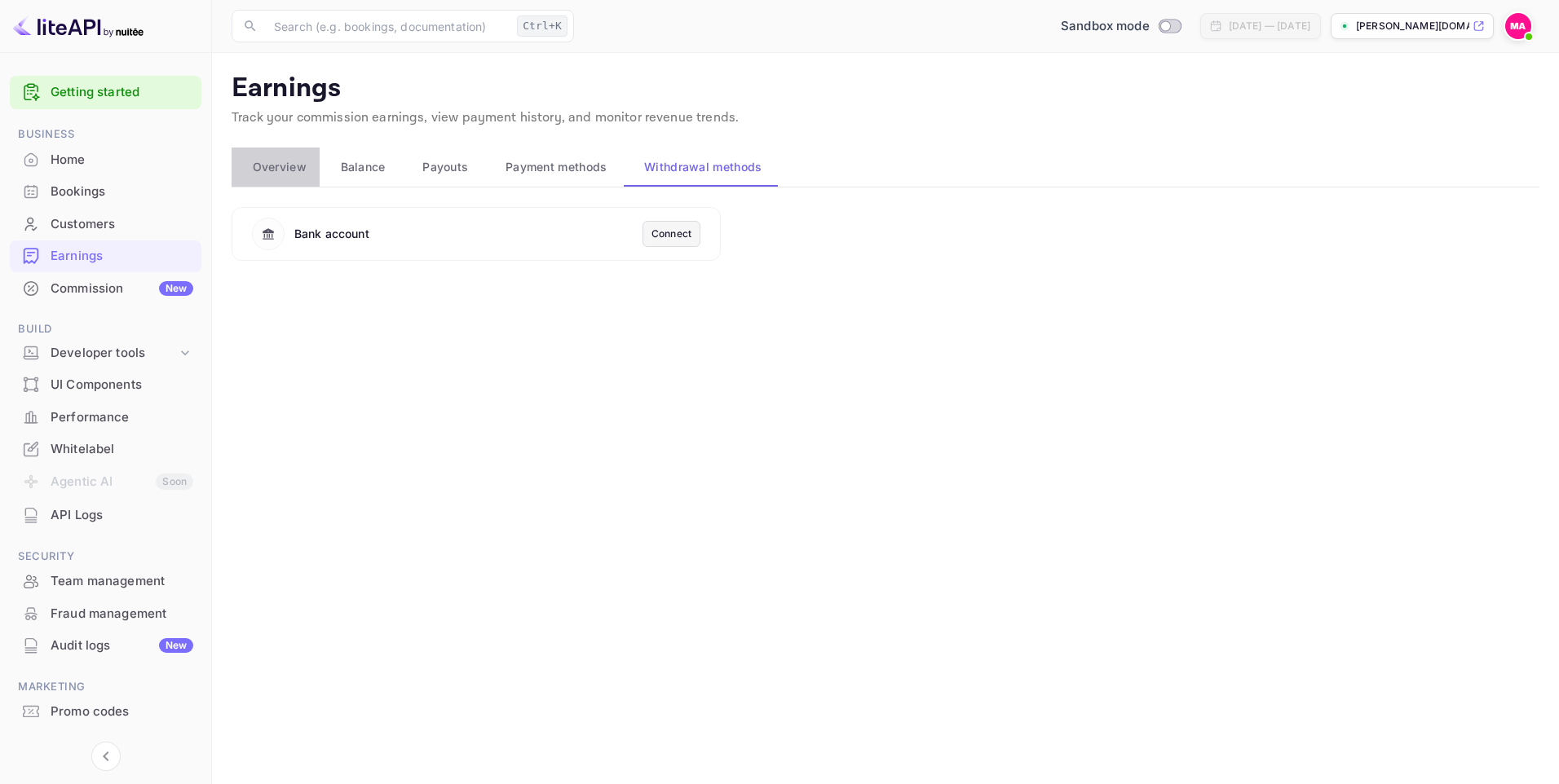
click at [298, 165] on span "Overview" at bounding box center [279, 167] width 54 height 19
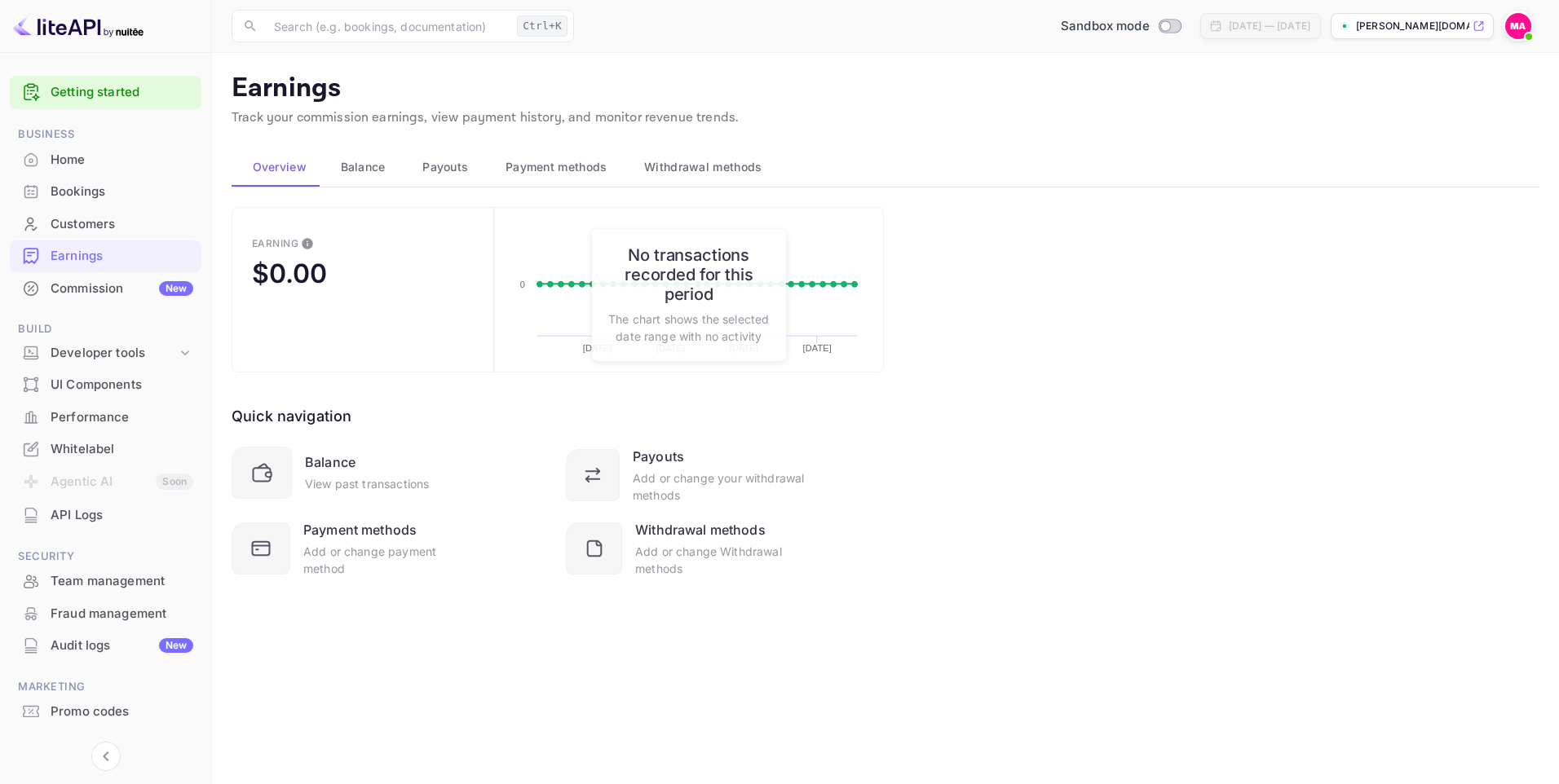
click at [536, 169] on span "Payment methods" at bounding box center [556, 167] width 102 height 19
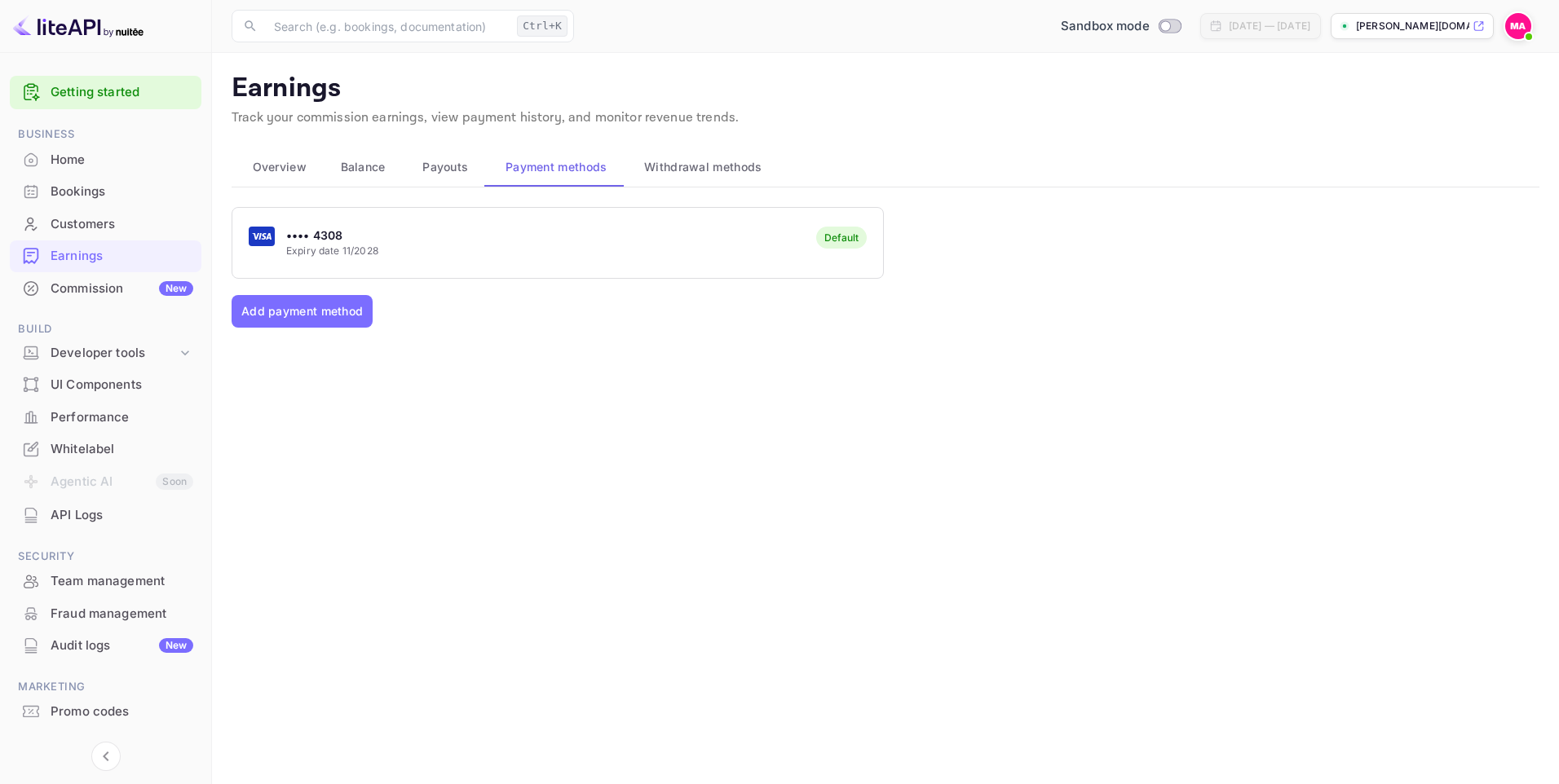
click at [837, 229] on div "Default" at bounding box center [841, 237] width 51 height 22
click at [116, 353] on div "Developer tools" at bounding box center [114, 353] width 127 height 19
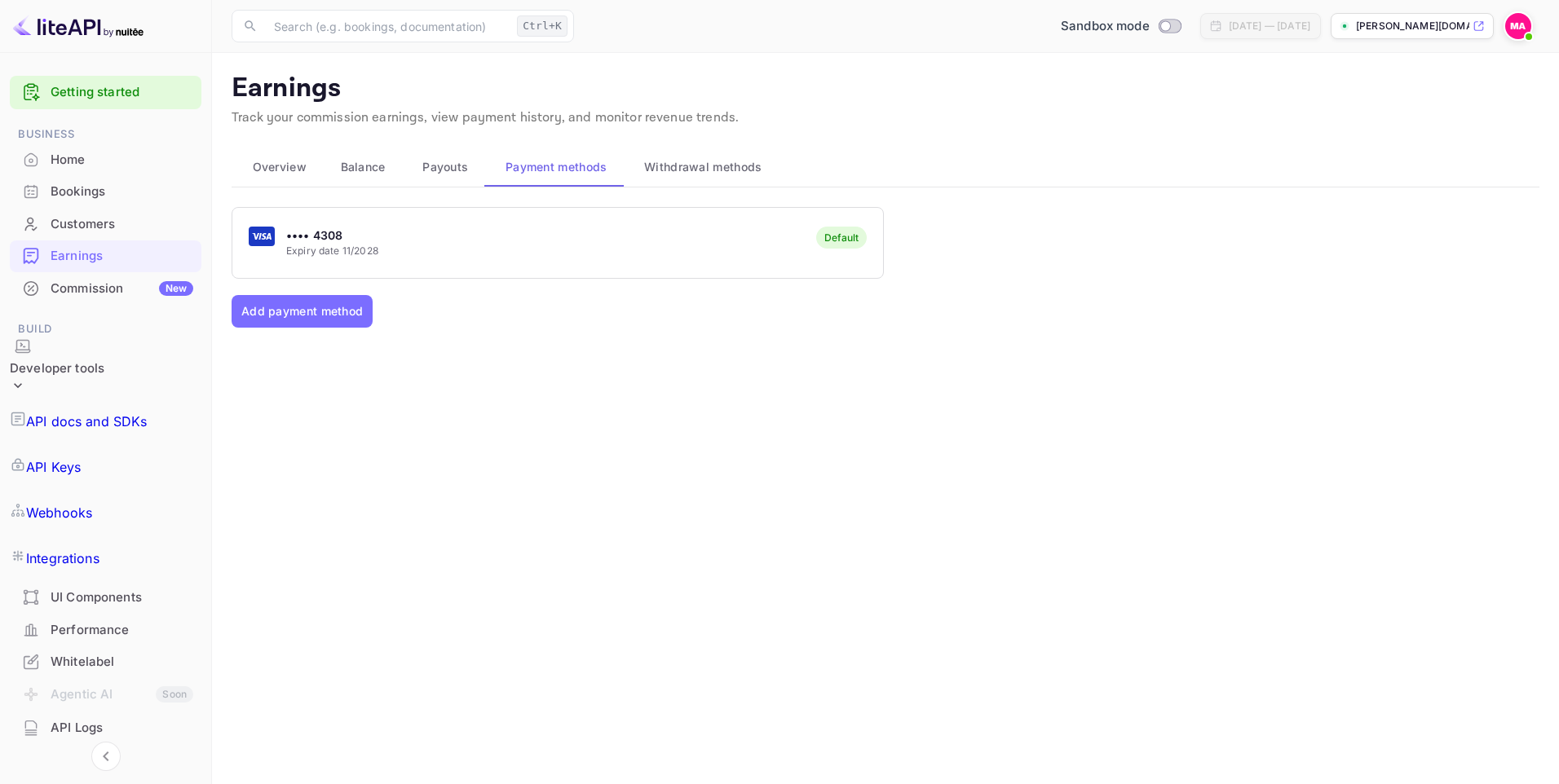
click at [81, 457] on p "API Keys" at bounding box center [53, 466] width 55 height 19
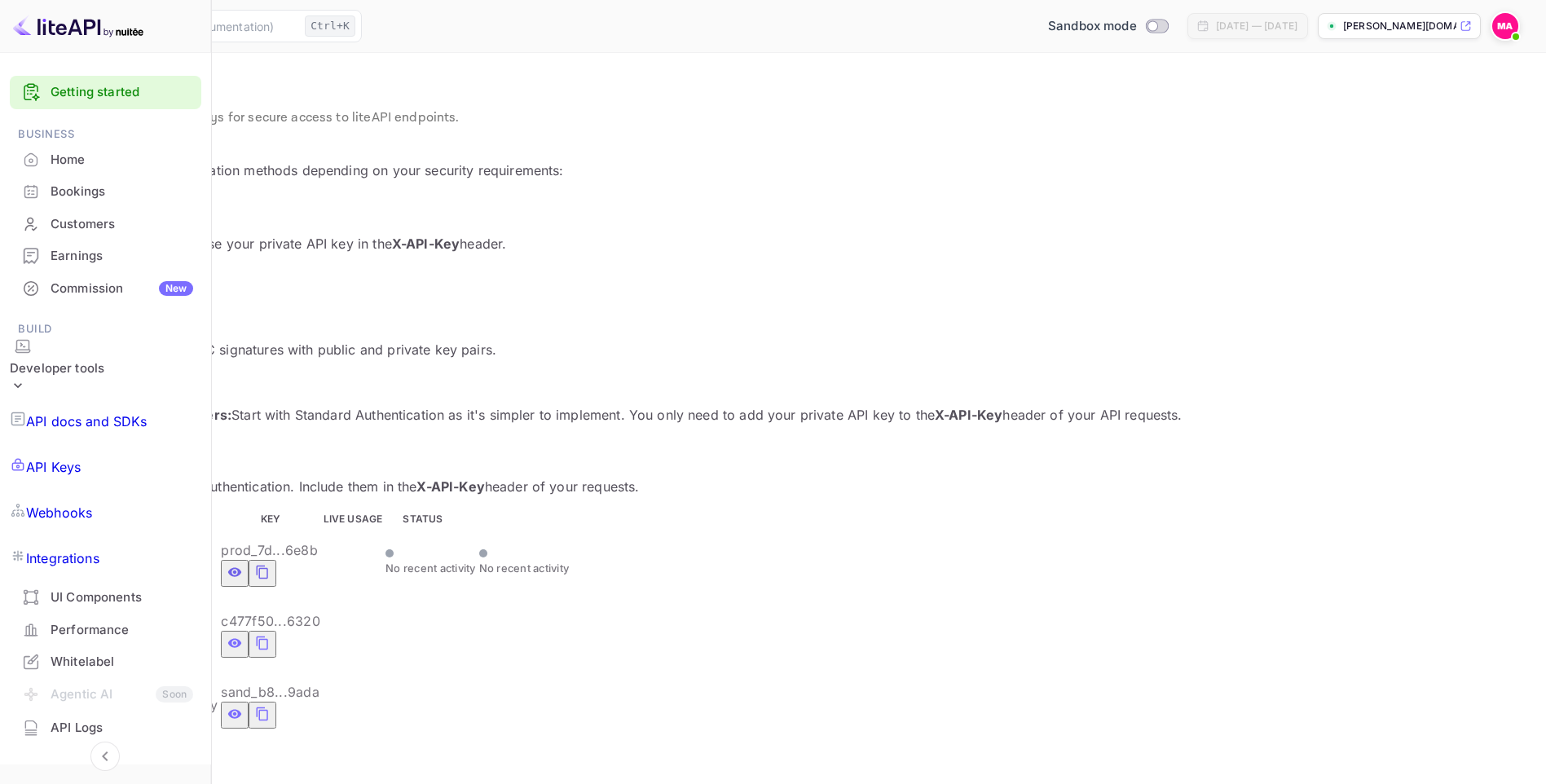
click at [270, 562] on icon "private api keys table" at bounding box center [262, 572] width 14 height 19
